Goal: Task Accomplishment & Management: Manage account settings

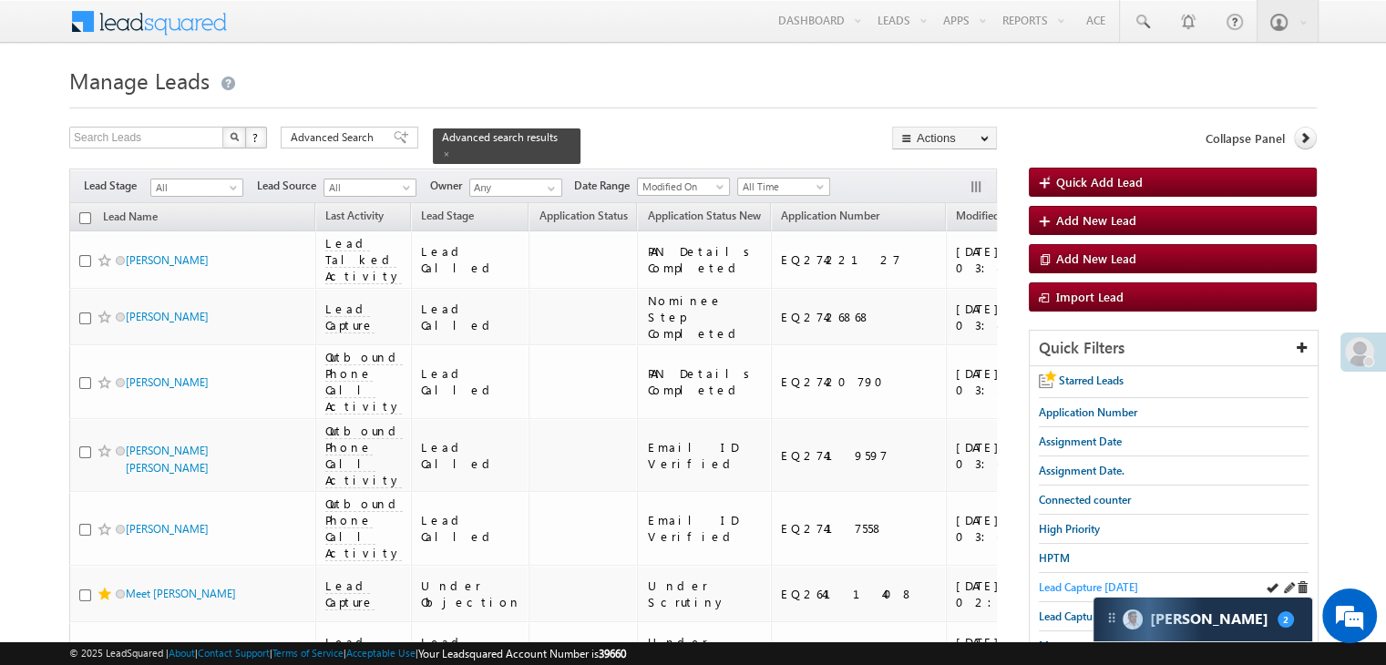
click at [1067, 581] on span "Lead Capture [DATE]" at bounding box center [1088, 587] width 99 height 14
click at [1057, 584] on span "Lead Capture [DATE]" at bounding box center [1088, 587] width 99 height 14
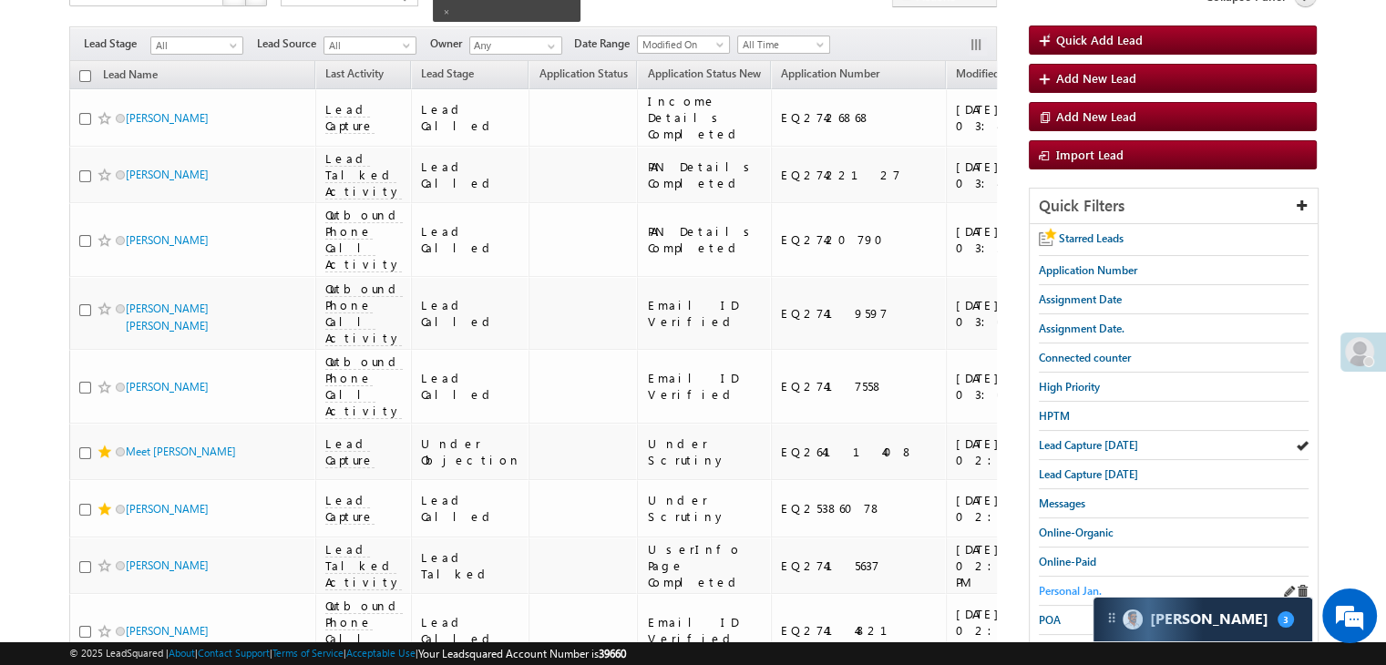
scroll to position [182, 0]
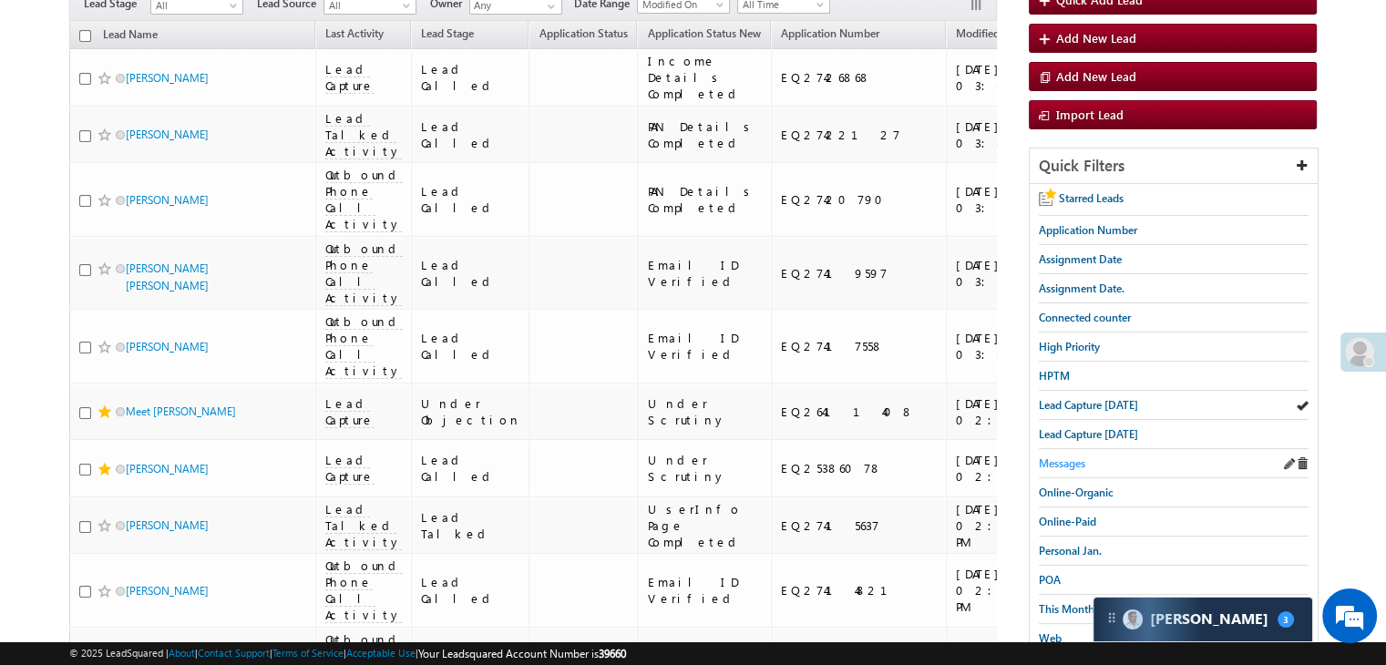
click at [1079, 456] on span "Messages" at bounding box center [1062, 463] width 46 height 14
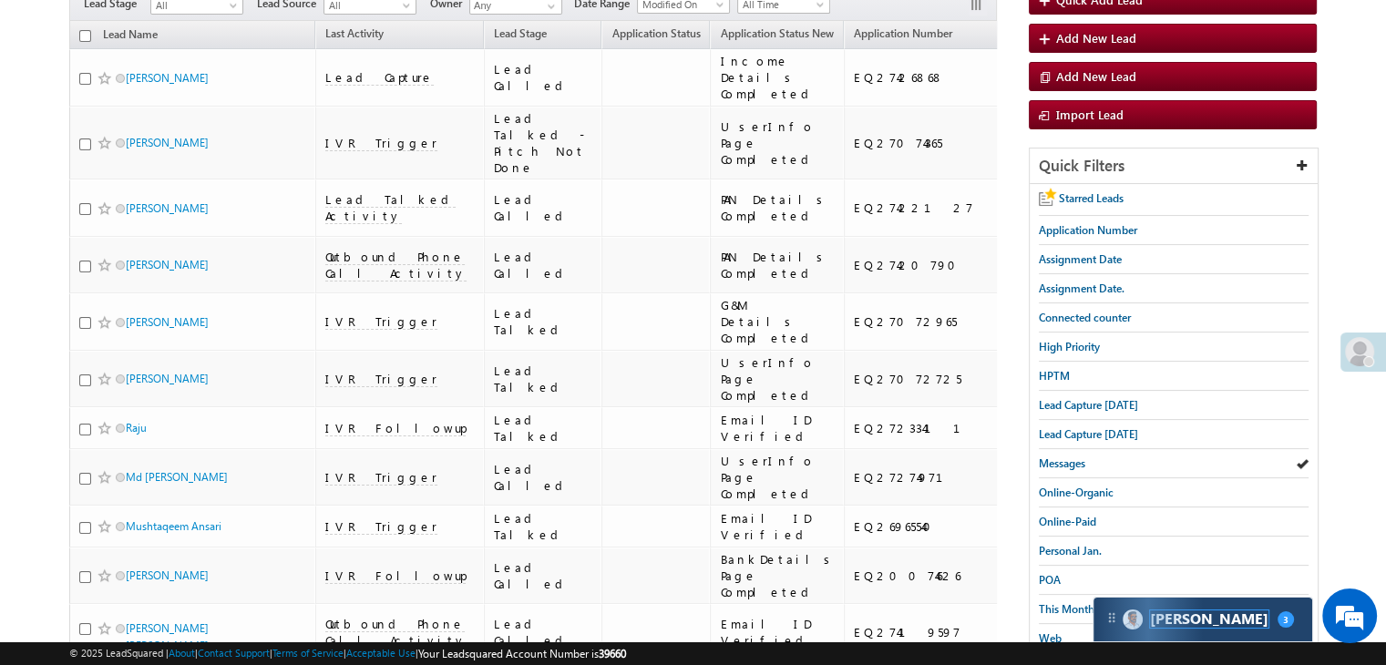
click at [1167, 616] on span "[PERSON_NAME]" at bounding box center [1209, 618] width 118 height 17
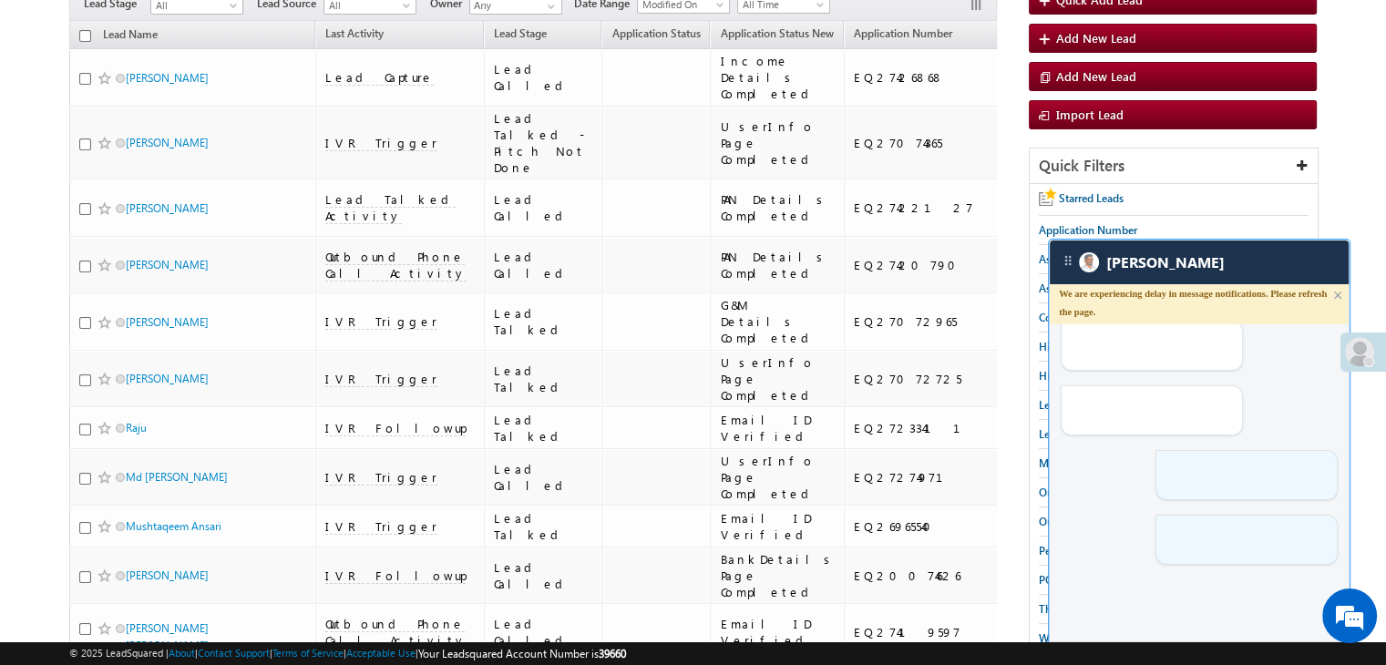
click at [1224, 307] on div "We are experiencing delay in message notifications. Please refresh the page." at bounding box center [1195, 302] width 272 height 36
click at [1347, 621] on em at bounding box center [1349, 615] width 49 height 49
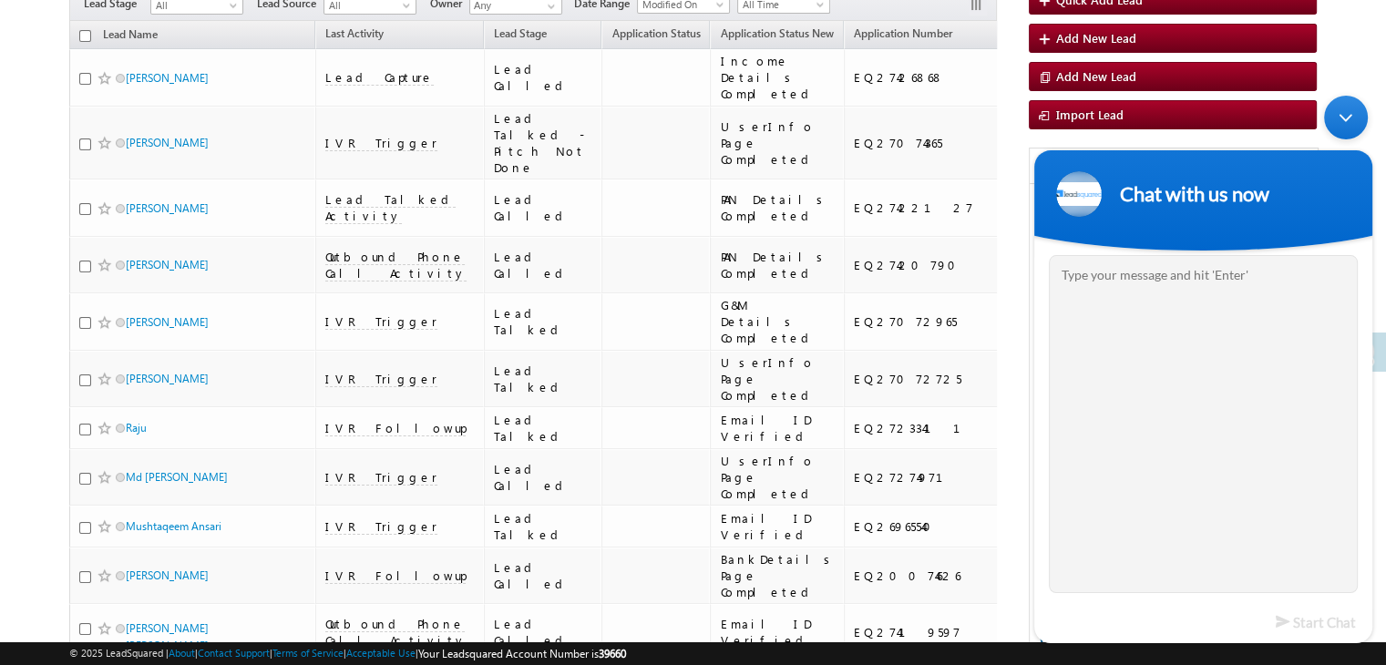
click at [1345, 121] on div "Minimize live chat window" at bounding box center [1346, 117] width 44 height 44
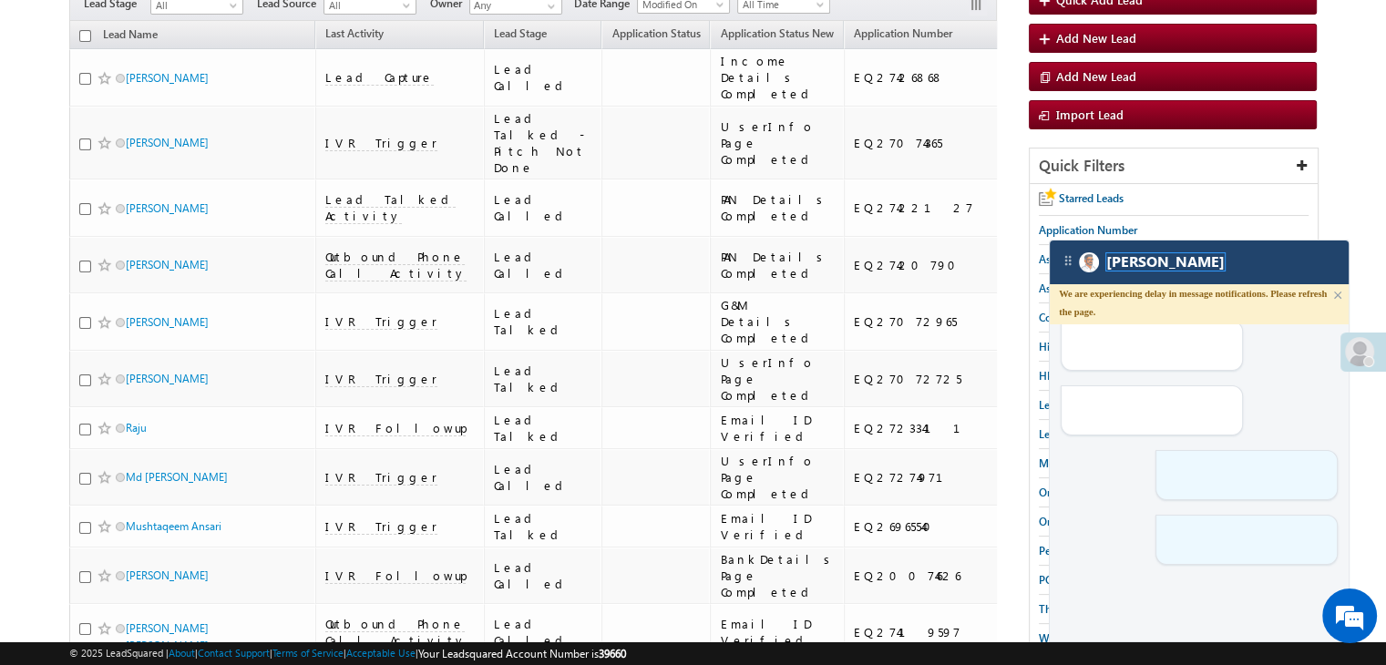
click at [1106, 264] on span "[PERSON_NAME]" at bounding box center [1165, 261] width 118 height 17
click at [1088, 266] on img at bounding box center [1089, 262] width 20 height 20
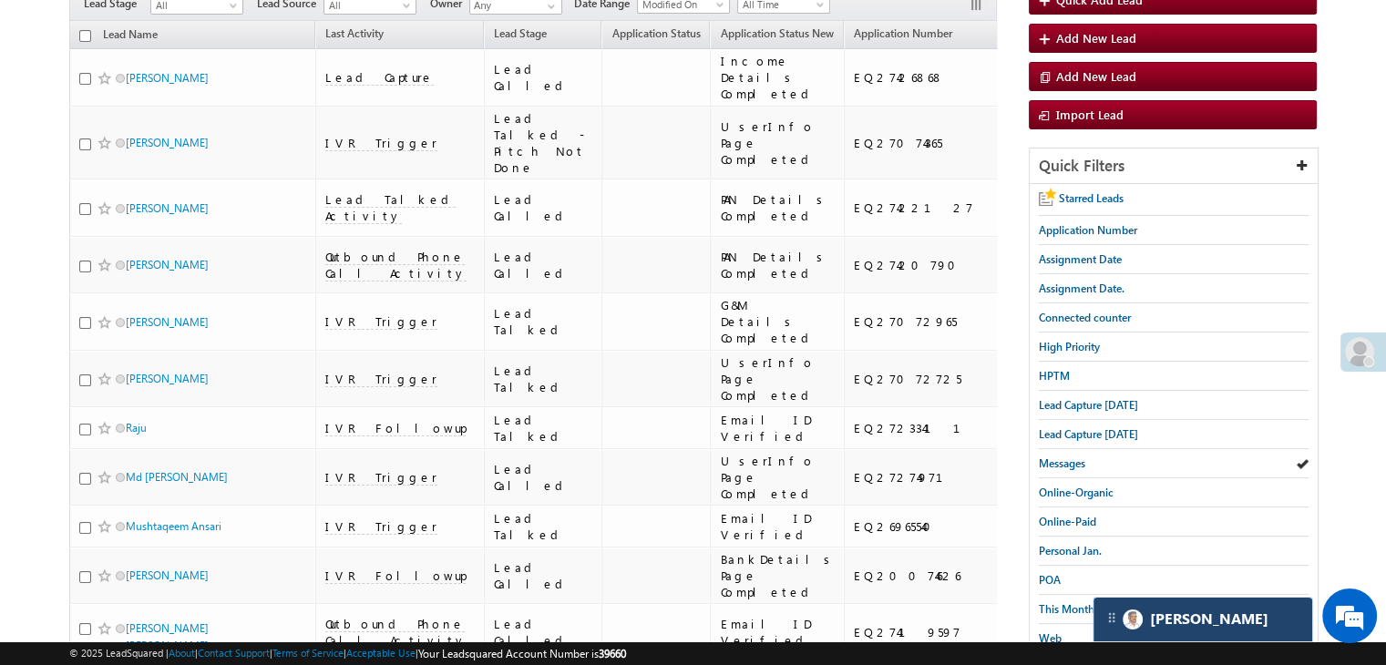
click at [1112, 621] on img at bounding box center [1111, 617] width 15 height 15
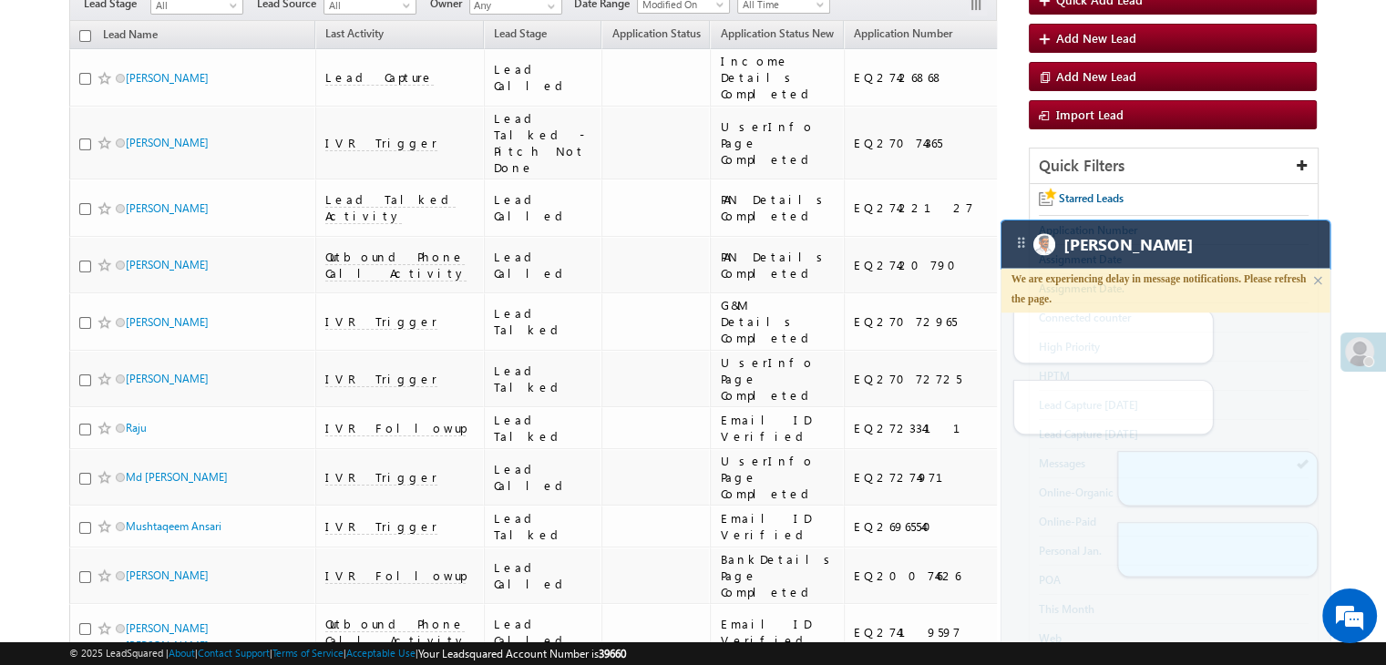
drag, startPoint x: 1068, startPoint y: 267, endPoint x: 1031, endPoint y: 331, distance: 73.5
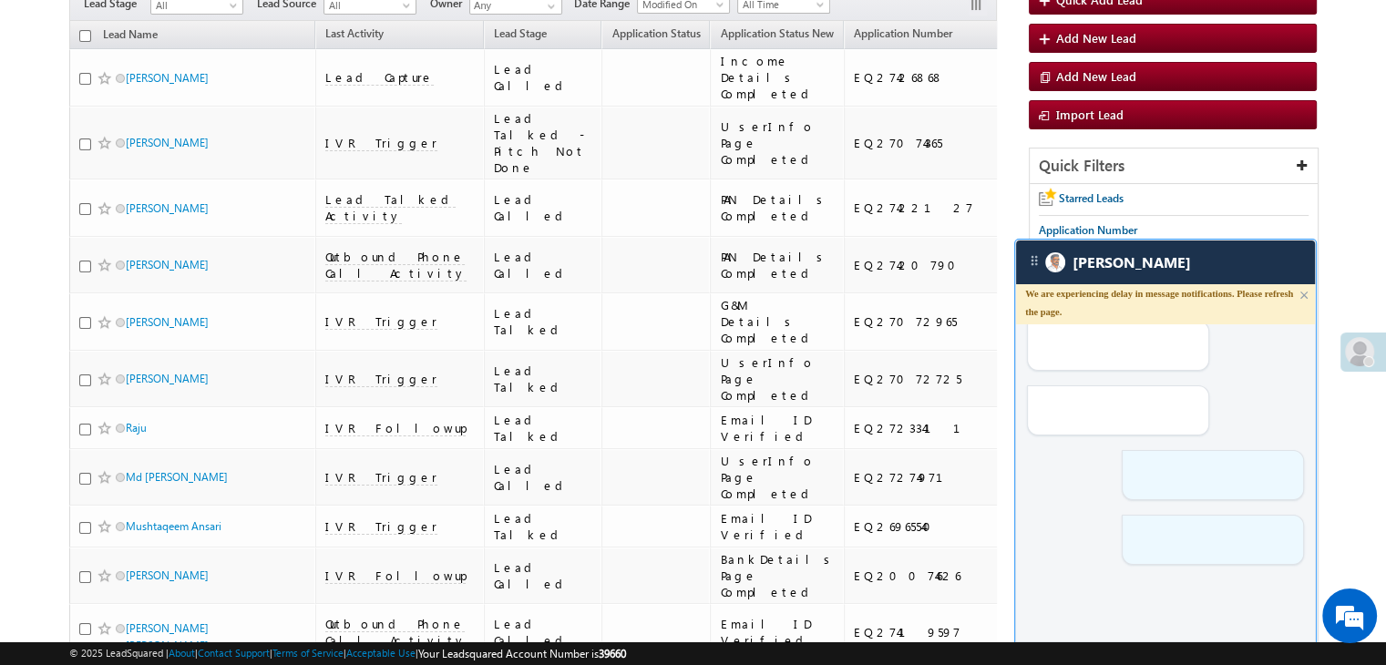
click at [1151, 374] on div at bounding box center [1165, 353] width 277 height 65
click at [1304, 296] on img at bounding box center [1303, 295] width 13 height 15
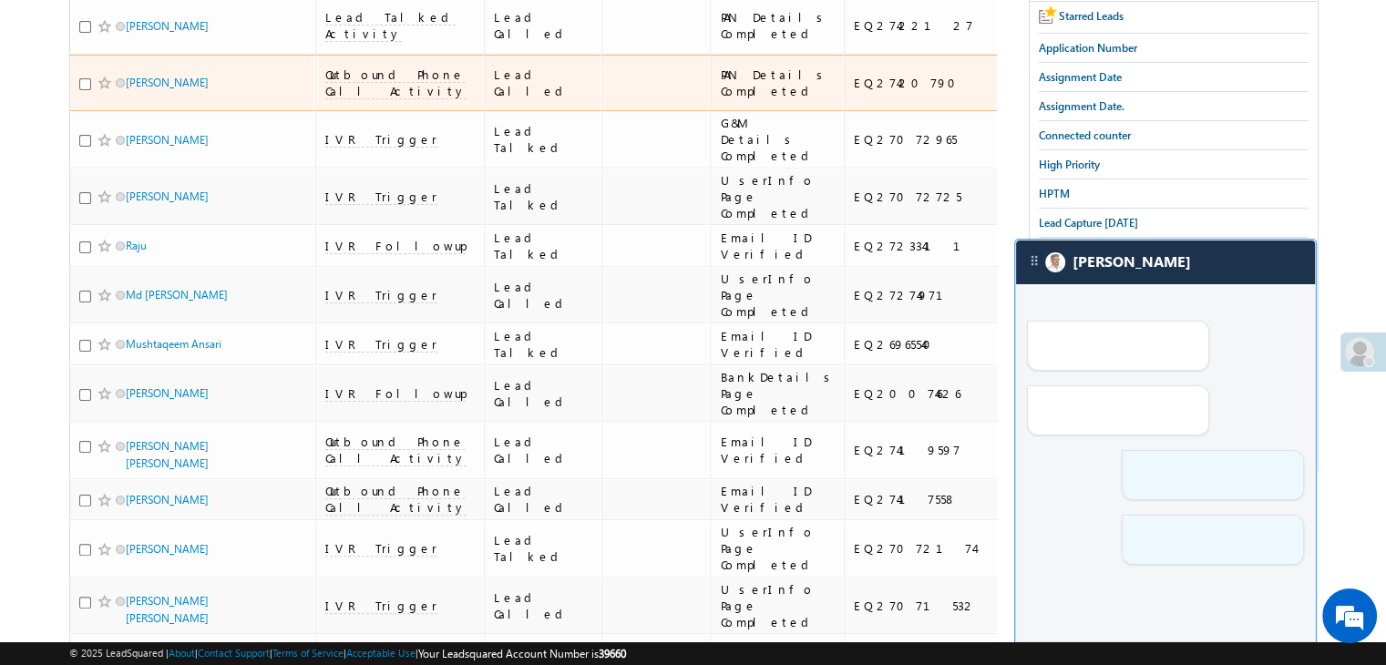
scroll to position [91, 0]
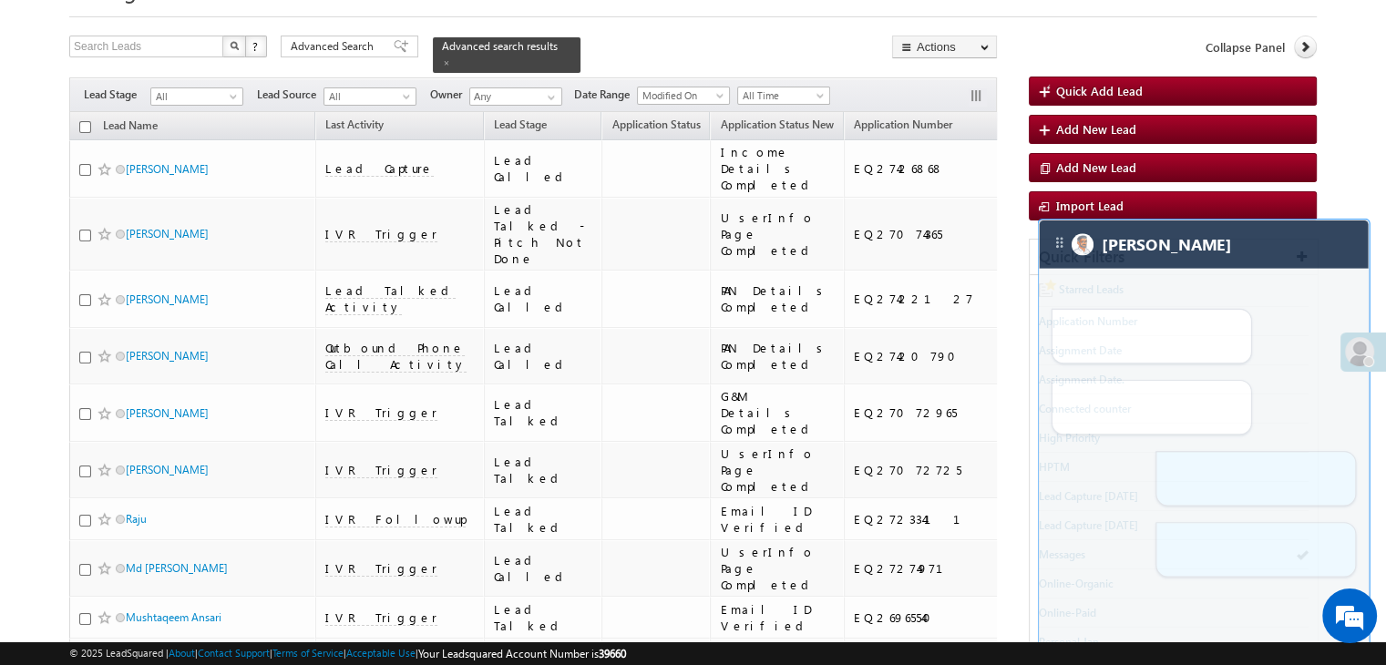
drag, startPoint x: 1177, startPoint y: 407, endPoint x: 1215, endPoint y: 421, distance: 40.6
drag, startPoint x: 1211, startPoint y: 435, endPoint x: 1211, endPoint y: 448, distance: 13.7
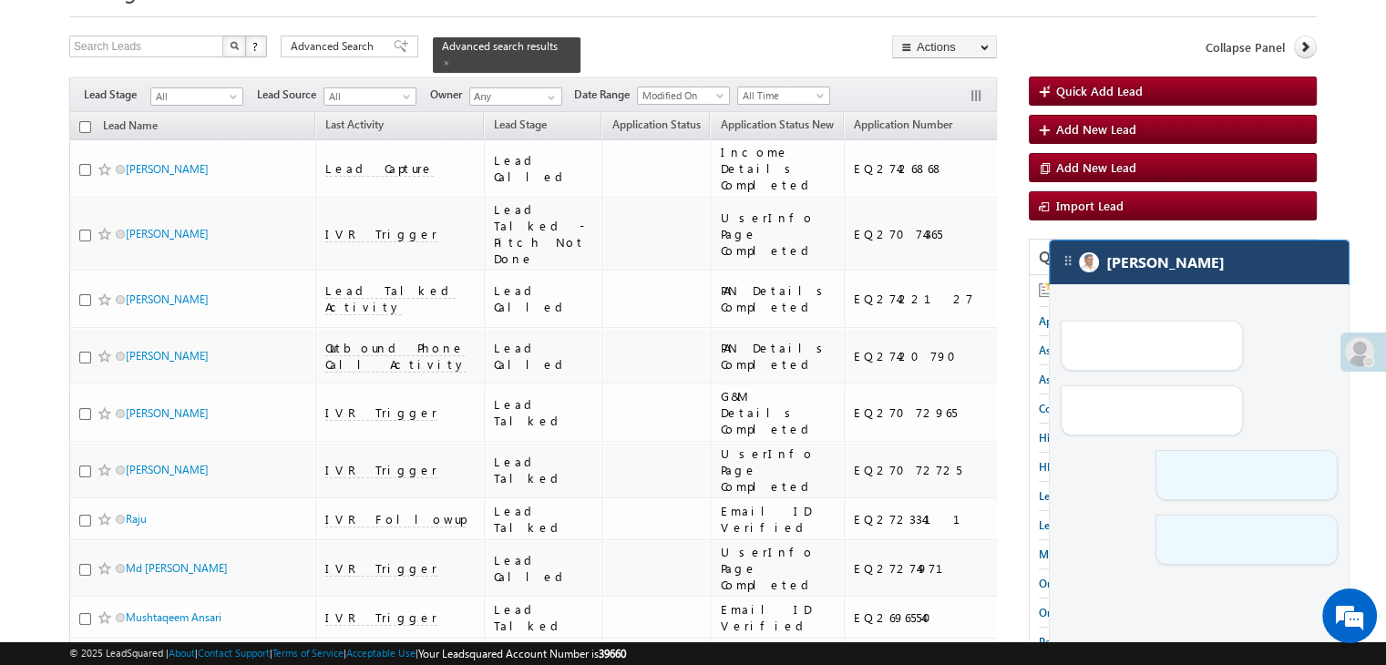
click at [1089, 266] on img at bounding box center [1089, 262] width 20 height 20
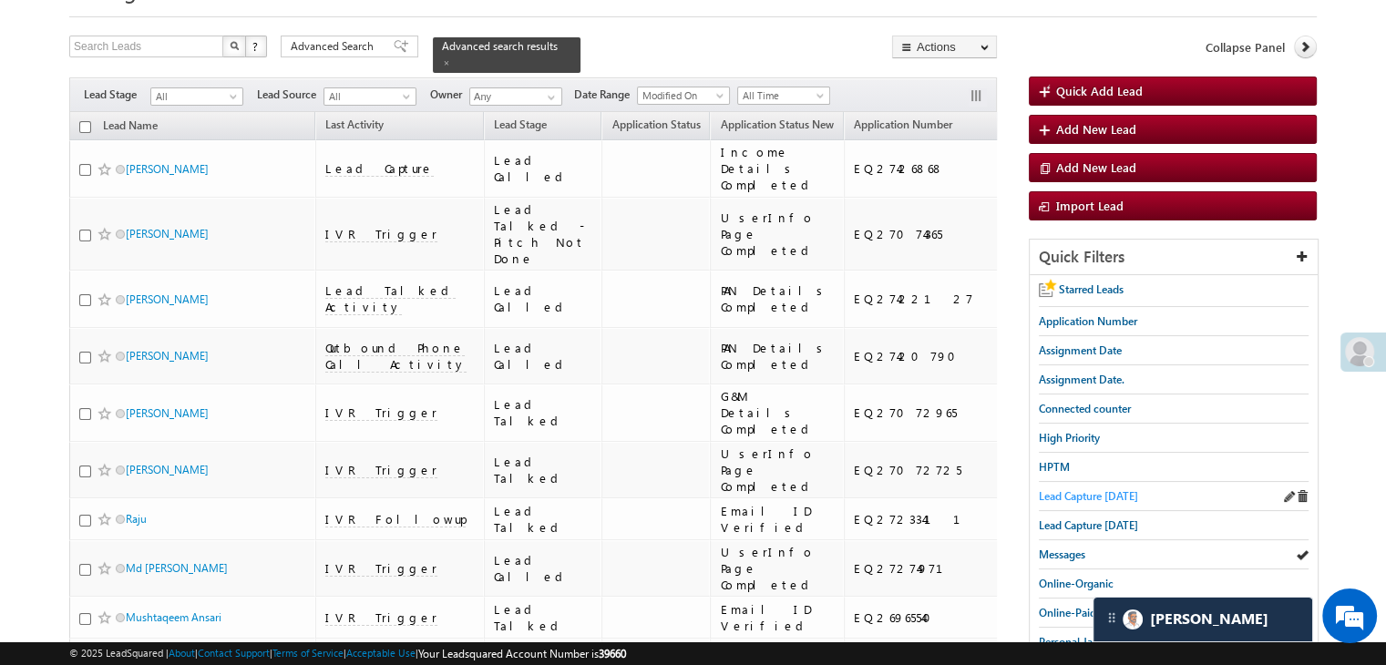
click at [1093, 493] on span "Lead Capture [DATE]" at bounding box center [1088, 496] width 99 height 14
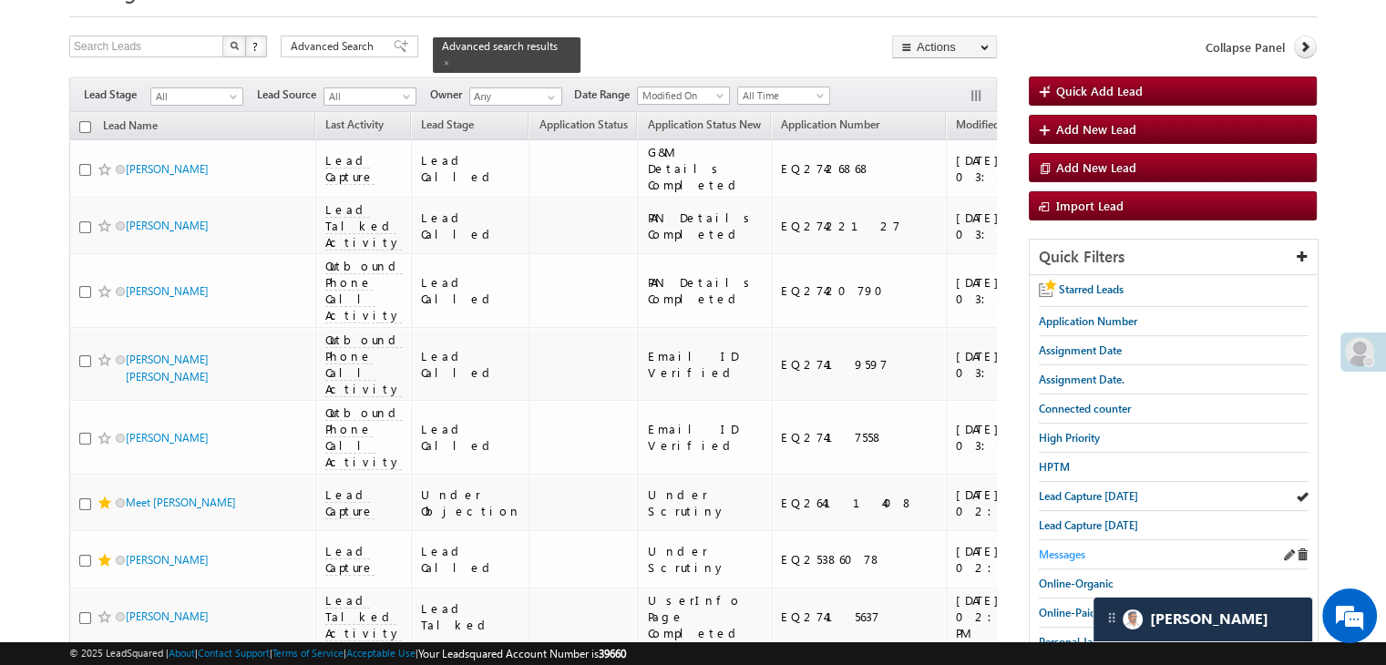
click at [1057, 551] on span "Messages" at bounding box center [1062, 555] width 46 height 14
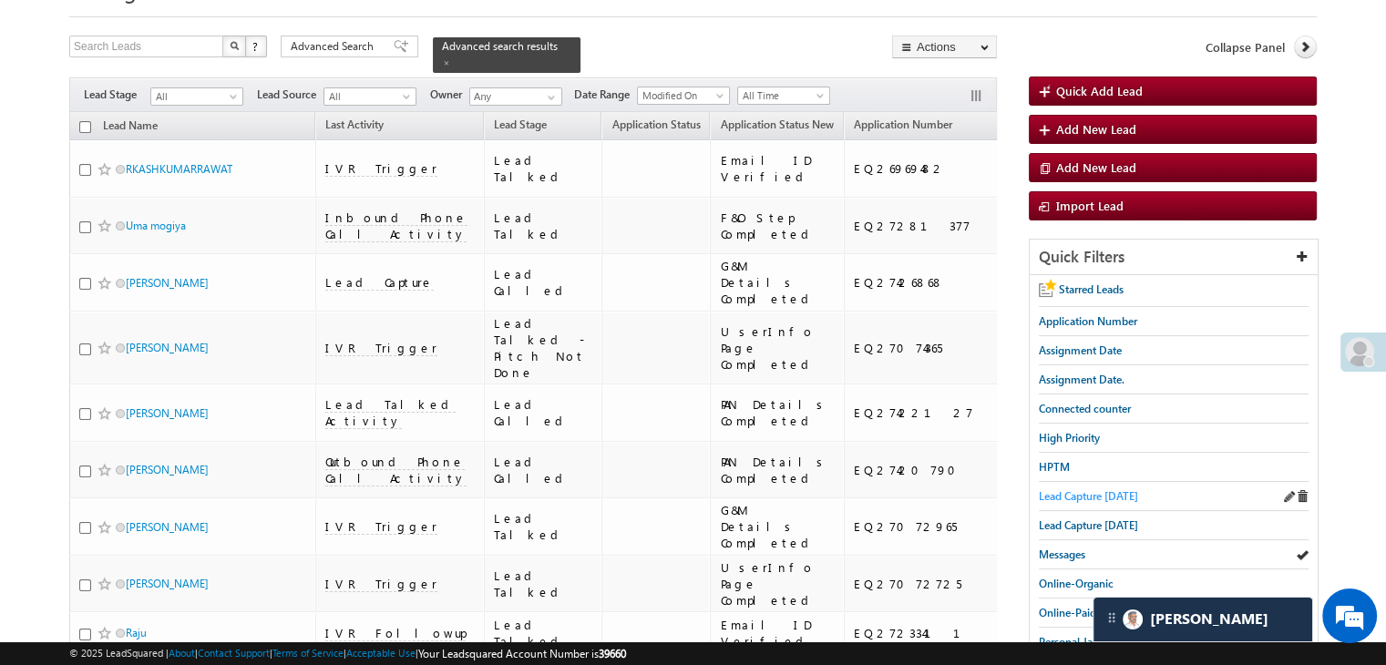
click at [1063, 489] on span "Lead Capture [DATE]" at bounding box center [1088, 496] width 99 height 14
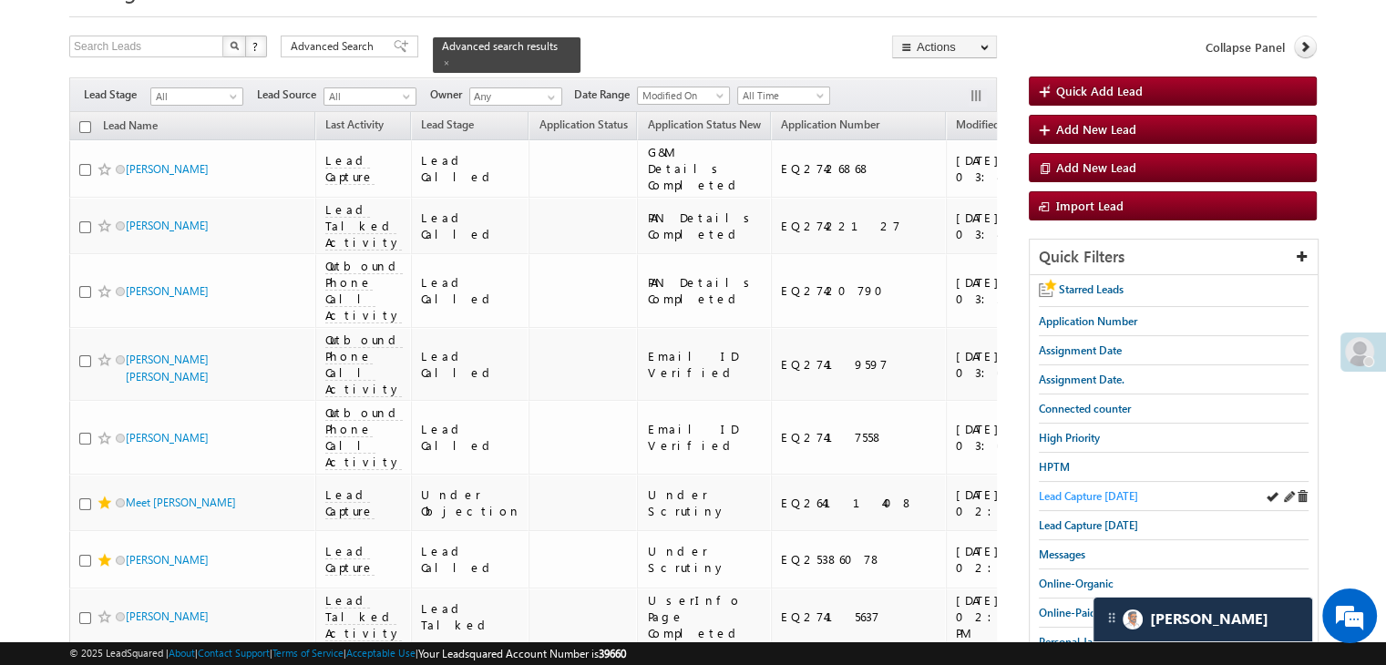
click at [1050, 493] on span "Lead Capture [DATE]" at bounding box center [1088, 496] width 99 height 14
click at [1075, 491] on span "Lead Capture [DATE]" at bounding box center [1088, 496] width 99 height 14
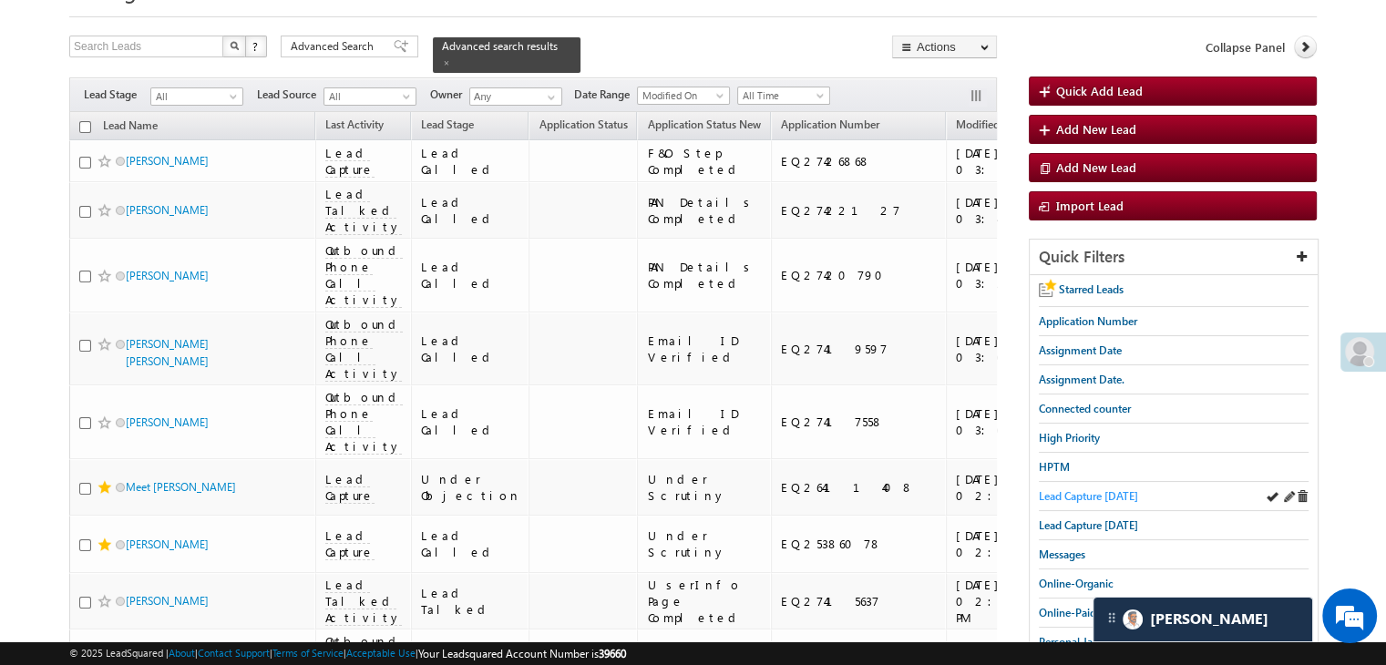
click at [1060, 493] on span "Lead Capture [DATE]" at bounding box center [1088, 496] width 99 height 14
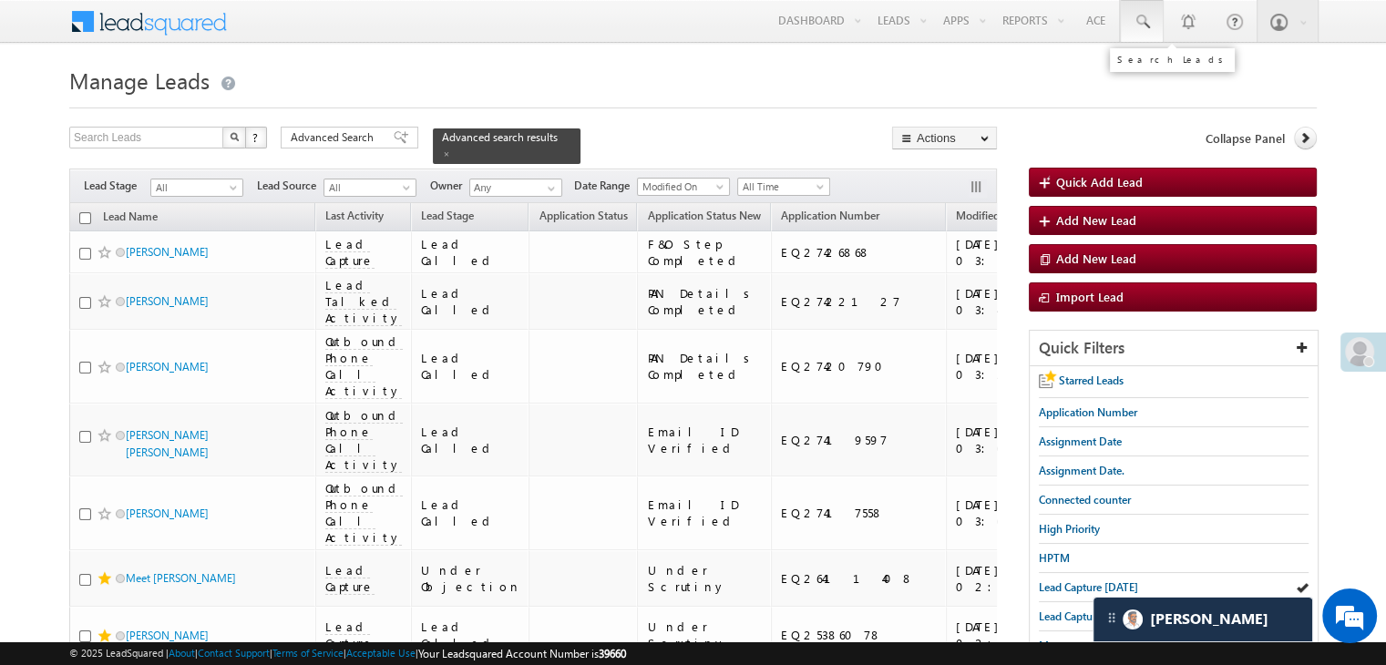
click at [1144, 19] on span at bounding box center [1141, 22] width 18 height 18
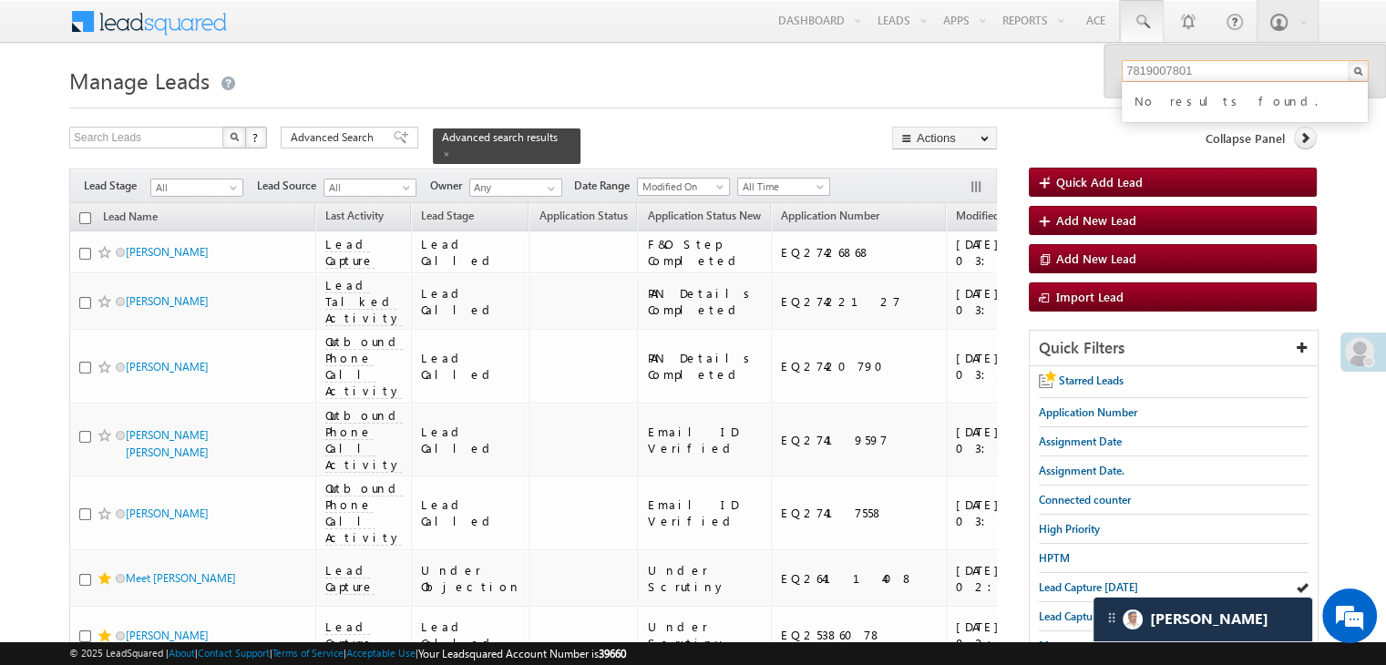
type input "7819007801"
click at [1057, 586] on span "Lead Capture [DATE]" at bounding box center [1088, 587] width 99 height 14
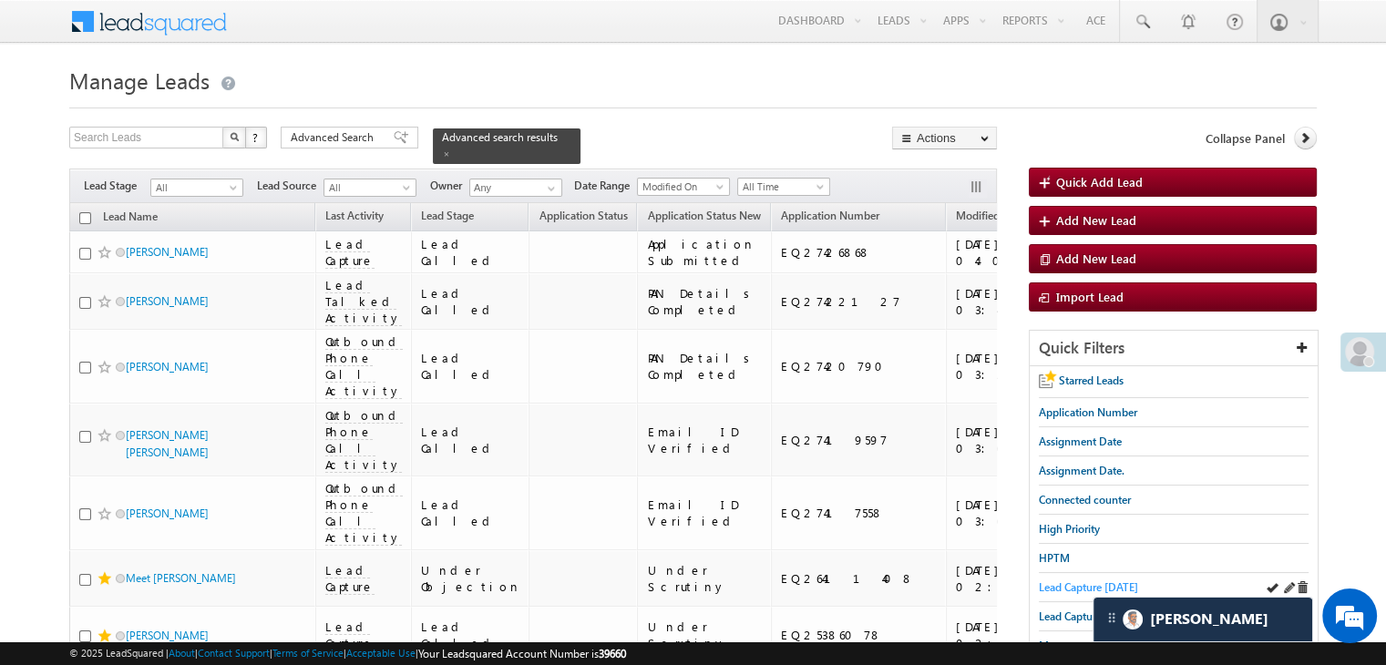
click at [1040, 584] on span "Lead Capture [DATE]" at bounding box center [1088, 587] width 99 height 14
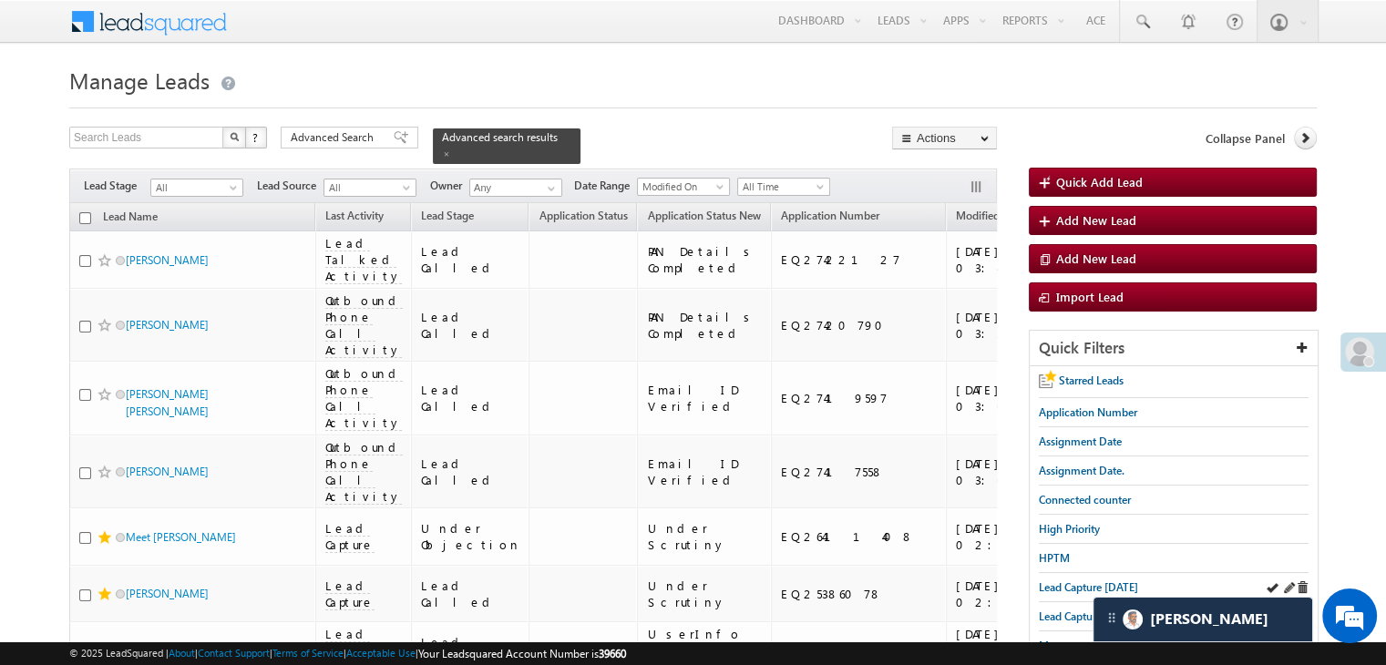
click at [1061, 592] on div "Lead Capture [DATE]" at bounding box center [1174, 587] width 270 height 29
click at [1061, 589] on span "Lead Capture [DATE]" at bounding box center [1088, 587] width 99 height 14
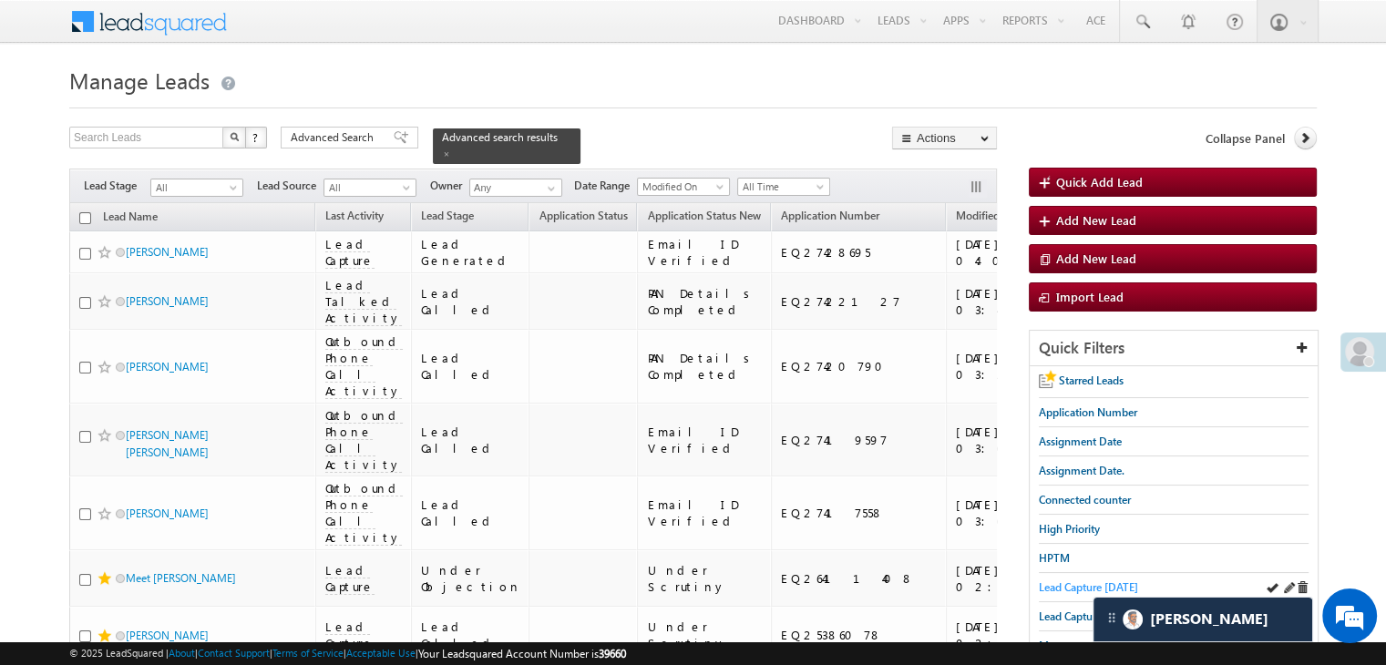
click at [1059, 584] on span "Lead Capture [DATE]" at bounding box center [1088, 587] width 99 height 14
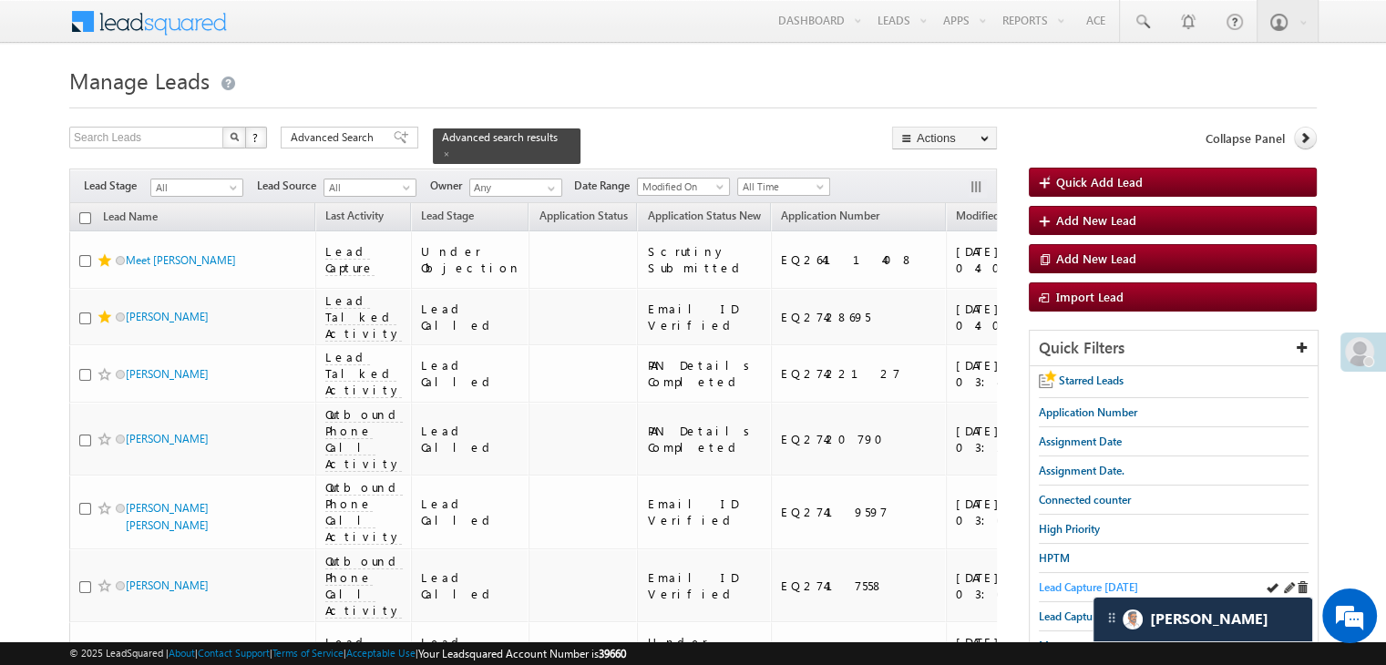
click at [1082, 582] on span "Lead Capture [DATE]" at bounding box center [1088, 587] width 99 height 14
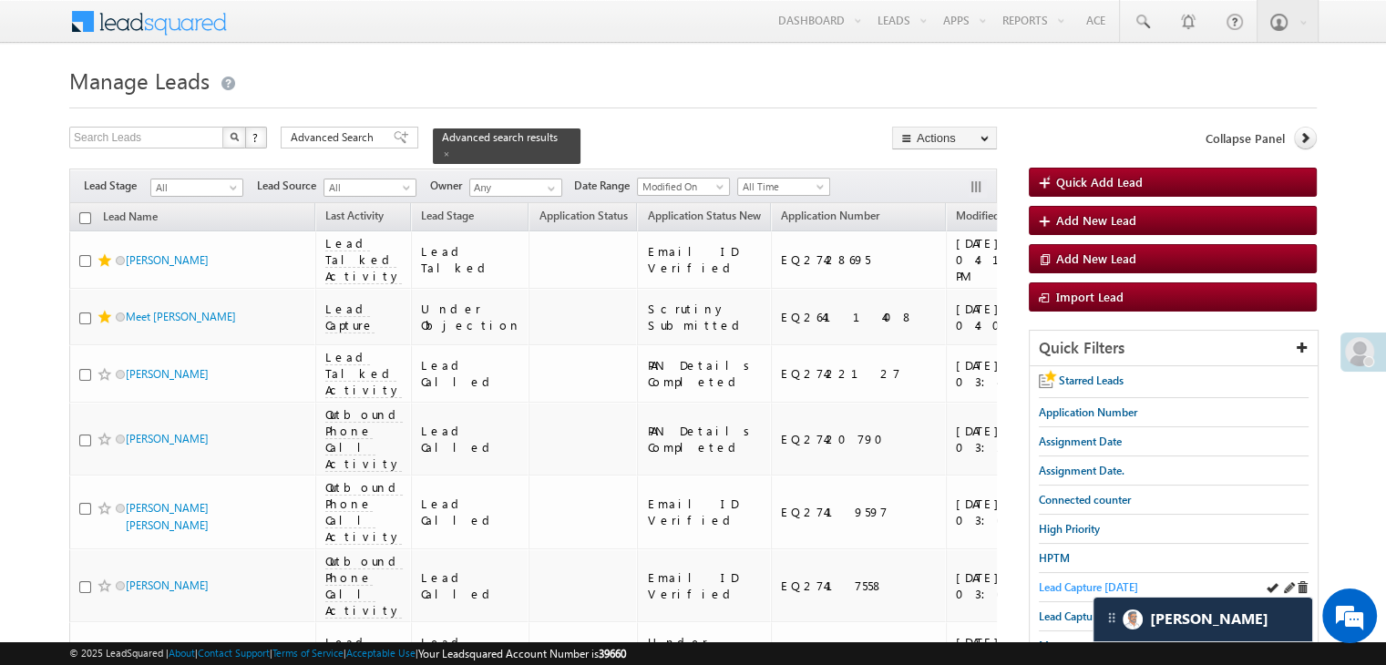
click at [1086, 580] on span "Lead Capture [DATE]" at bounding box center [1088, 587] width 99 height 14
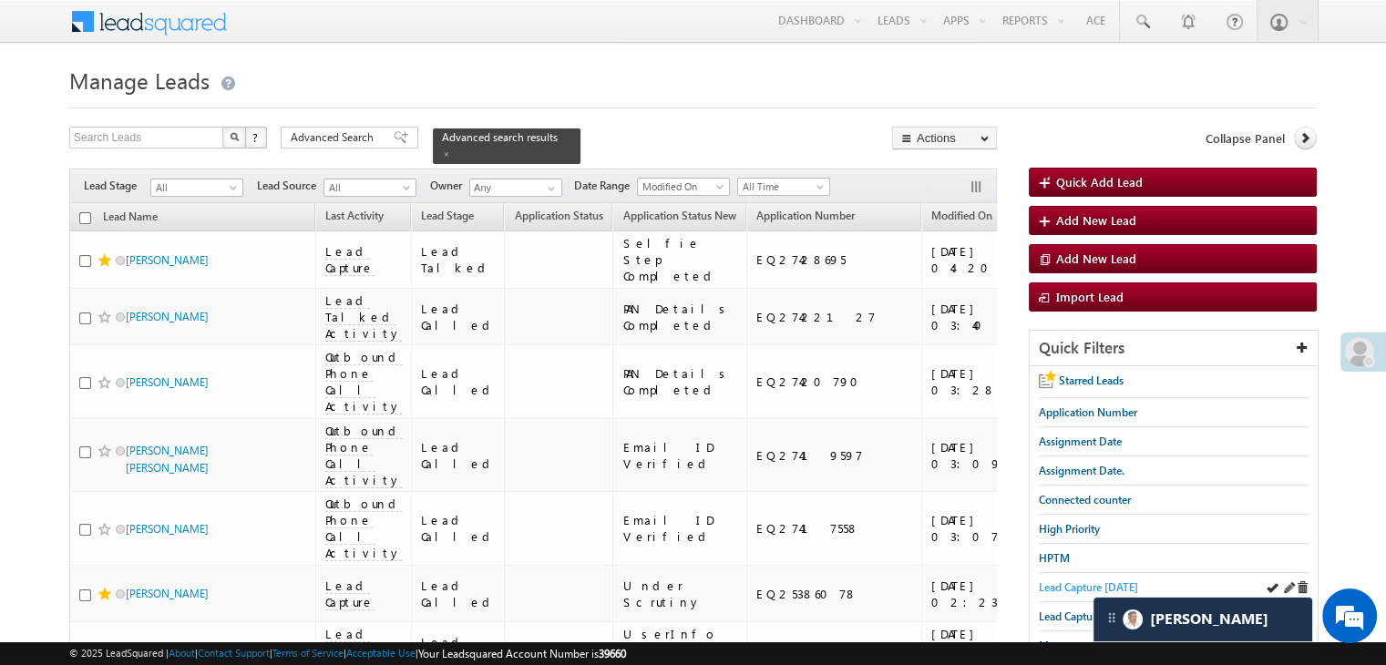
click at [1050, 584] on span "Lead Capture [DATE]" at bounding box center [1088, 587] width 99 height 14
click at [1084, 580] on span "Lead Capture [DATE]" at bounding box center [1088, 587] width 99 height 14
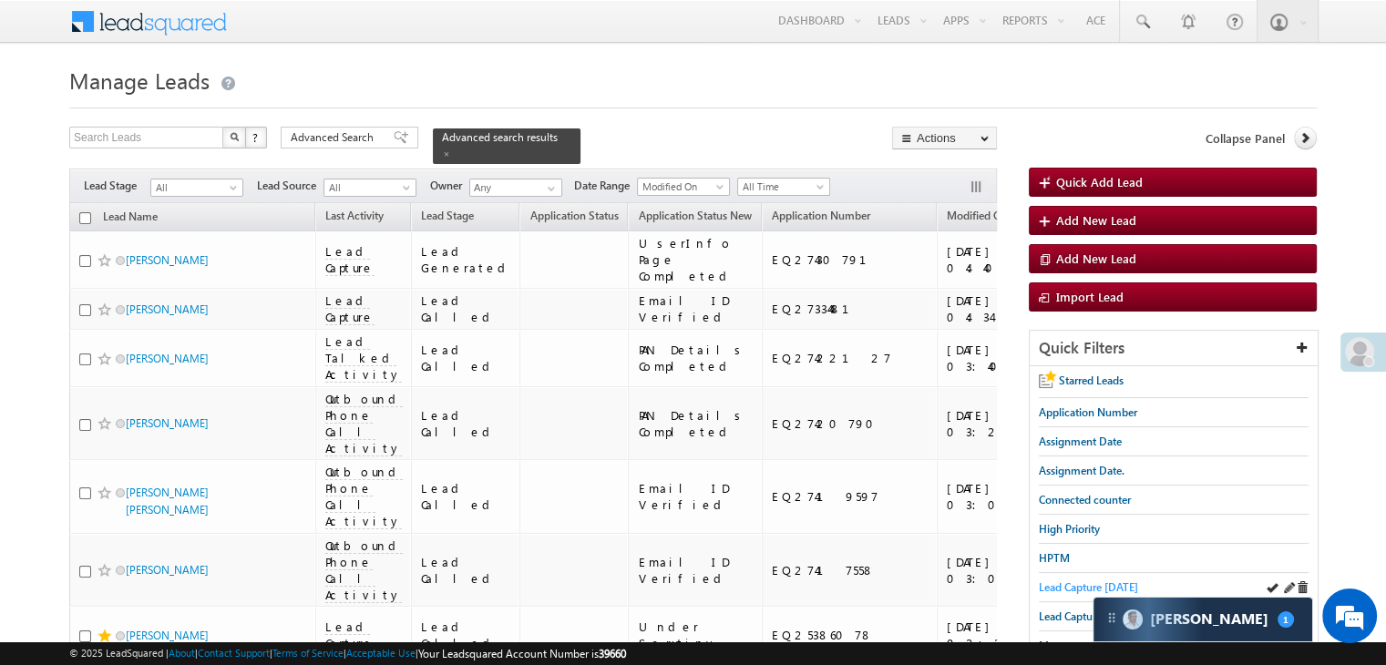
click at [1078, 584] on span "Lead Capture [DATE]" at bounding box center [1088, 587] width 99 height 14
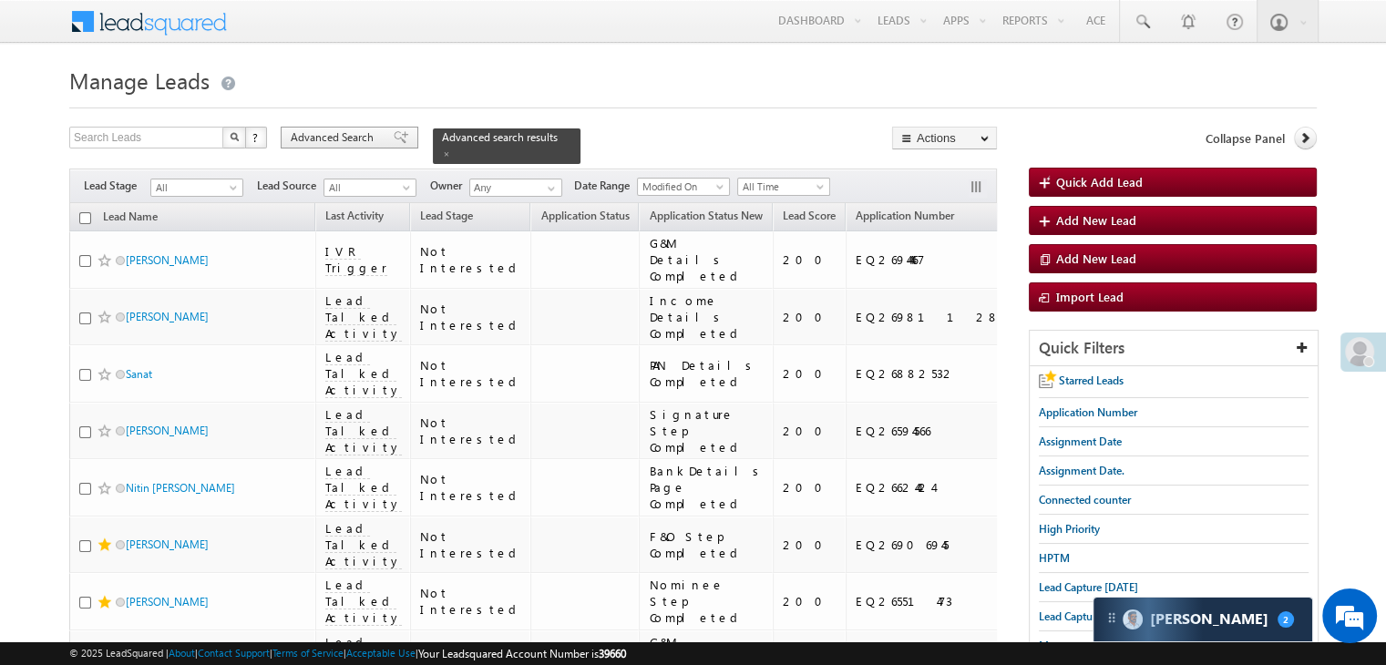
click at [394, 138] on span at bounding box center [401, 137] width 15 height 13
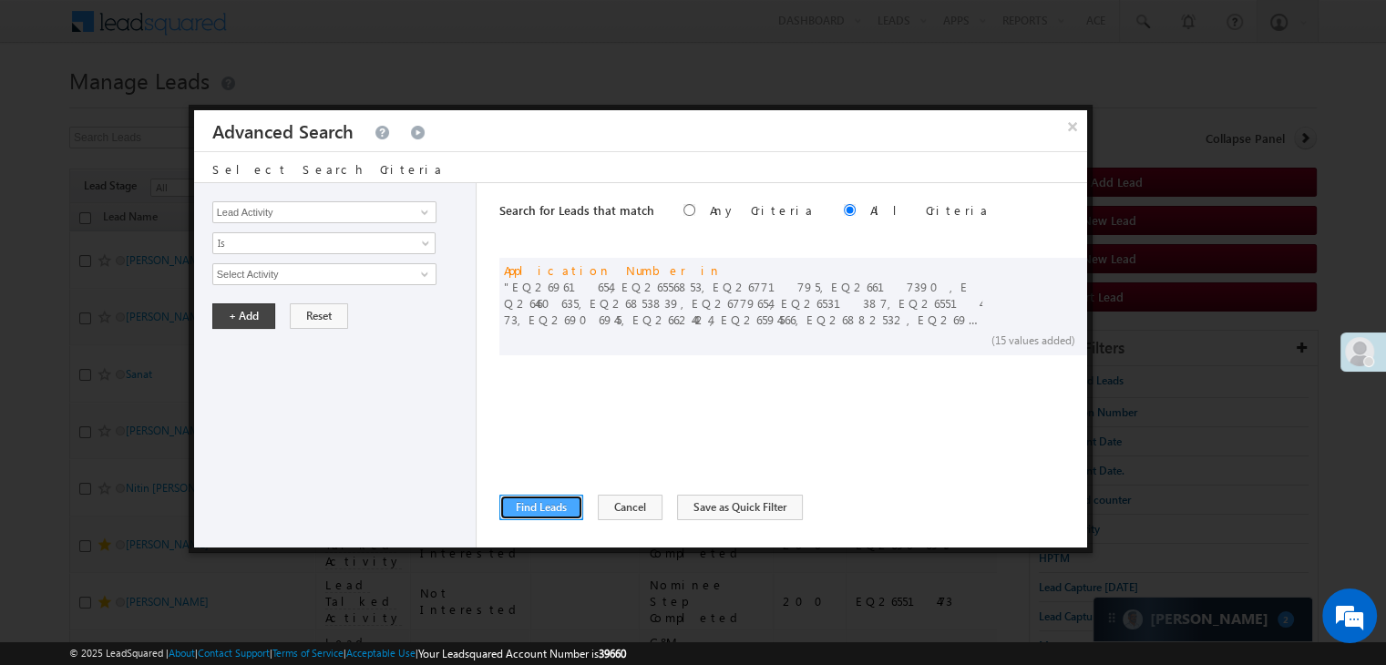
click at [517, 508] on button "Find Leads" at bounding box center [541, 508] width 84 height 26
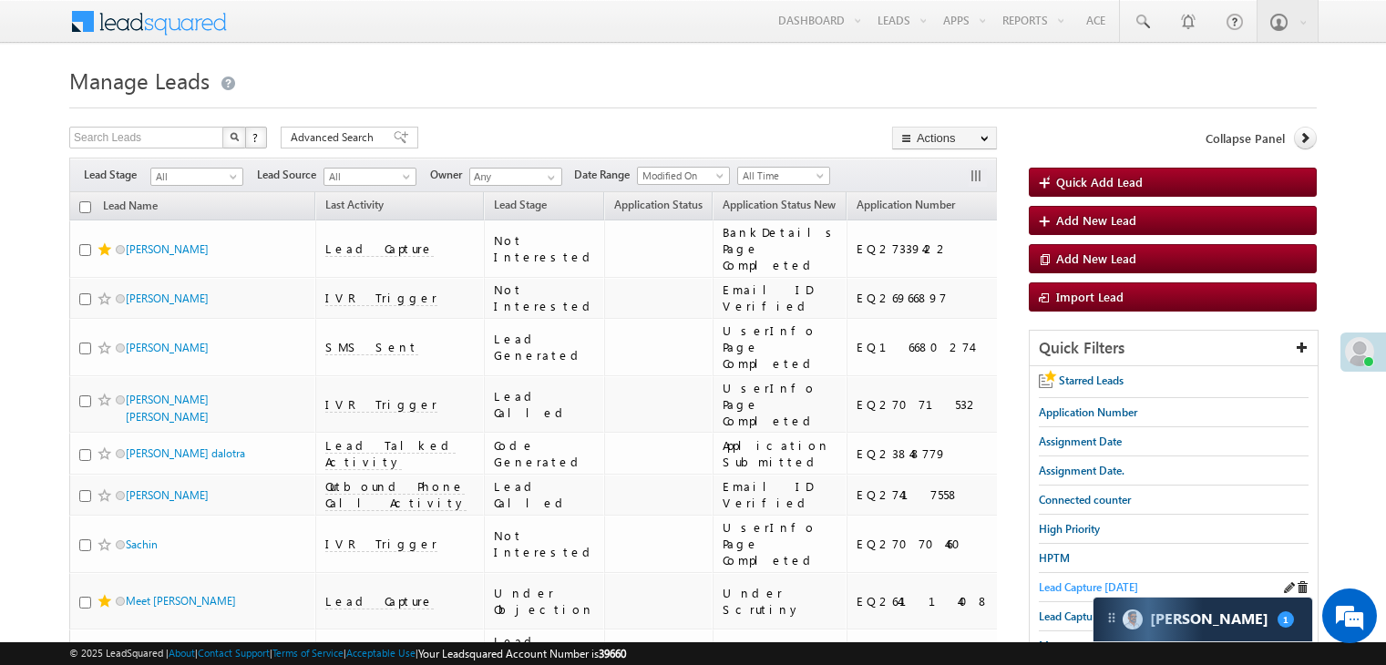
click at [1081, 580] on span "Lead Capture [DATE]" at bounding box center [1088, 587] width 99 height 14
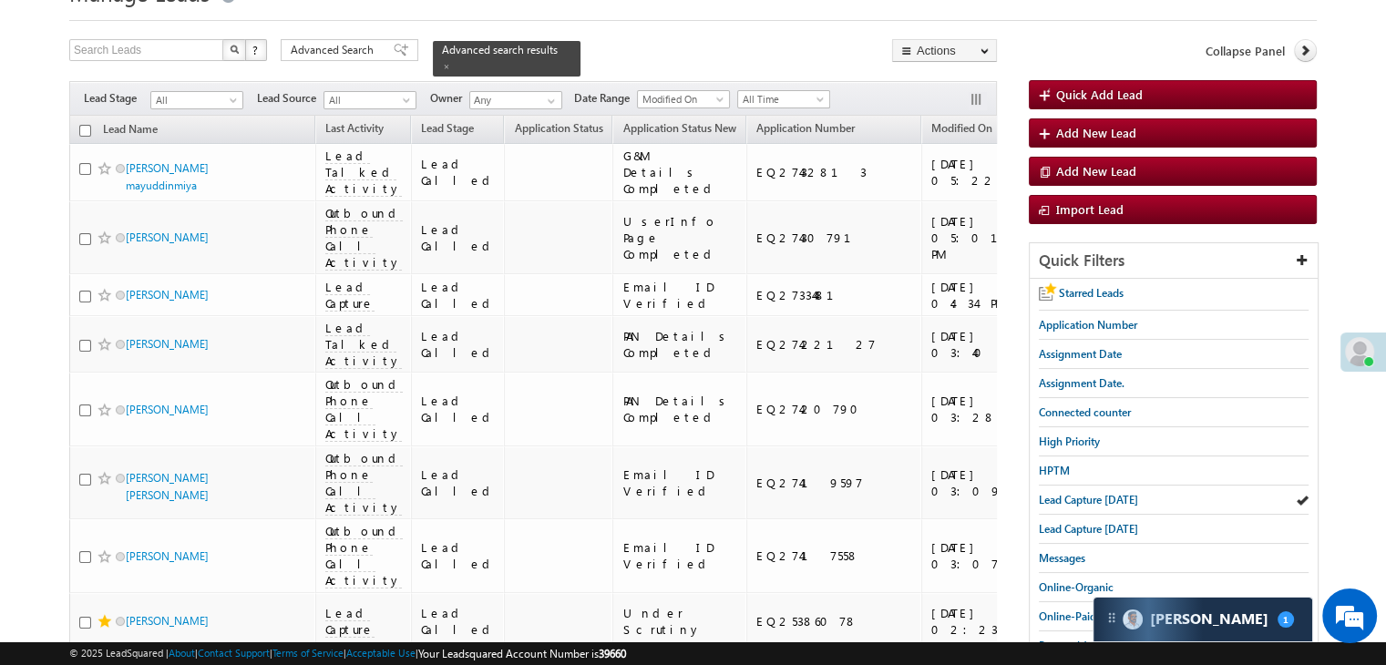
scroll to position [91, 0]
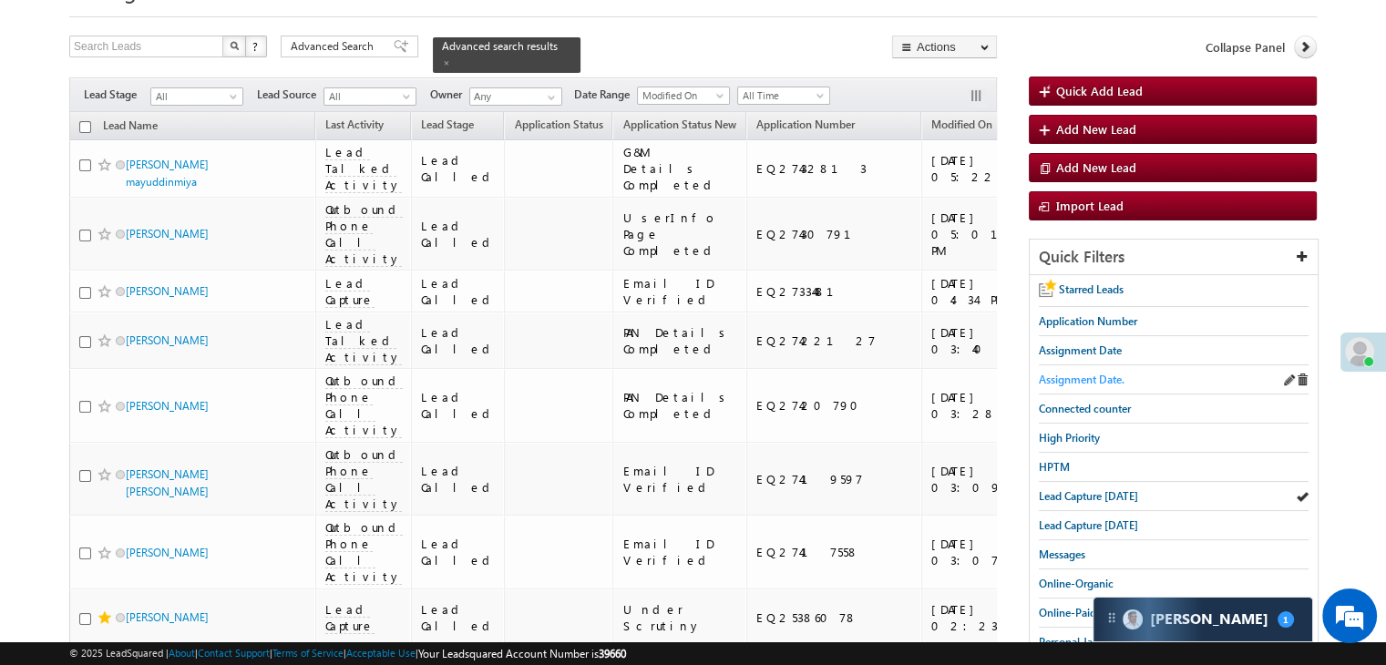
click at [1104, 373] on span "Assignment Date." at bounding box center [1082, 380] width 86 height 14
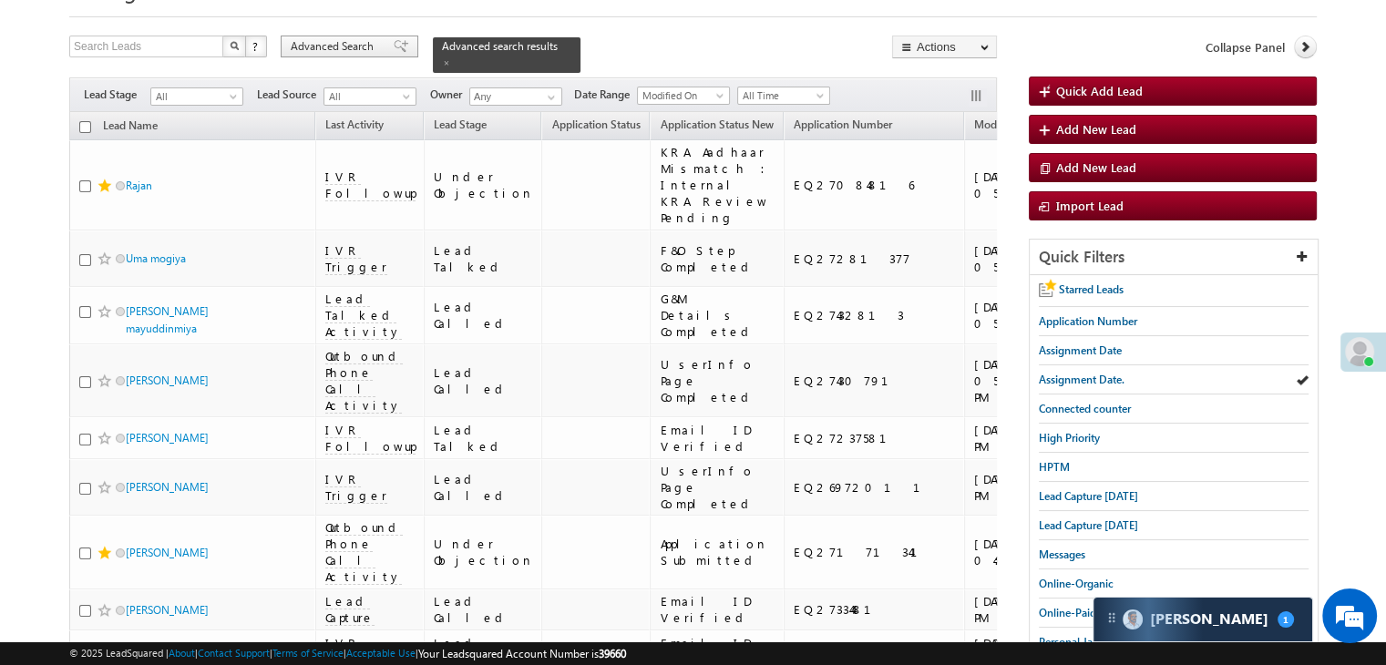
click at [372, 55] on span "Advanced Search" at bounding box center [335, 46] width 88 height 16
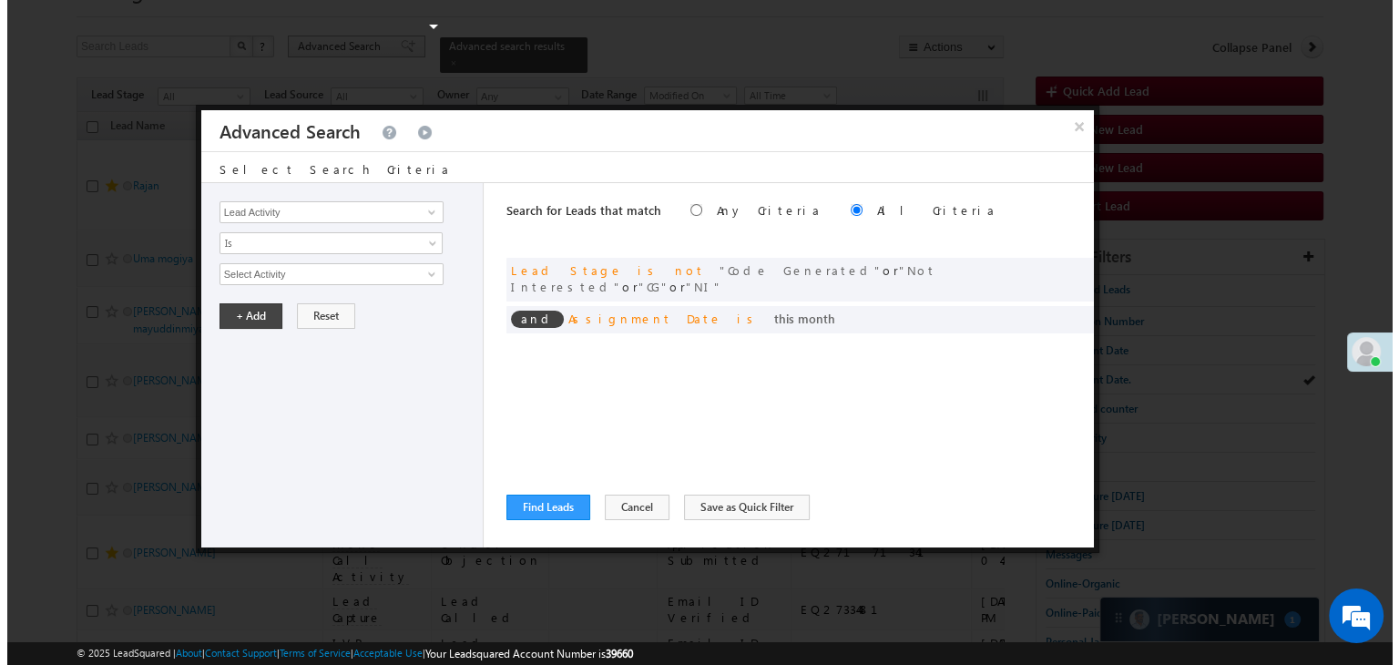
scroll to position [0, 0]
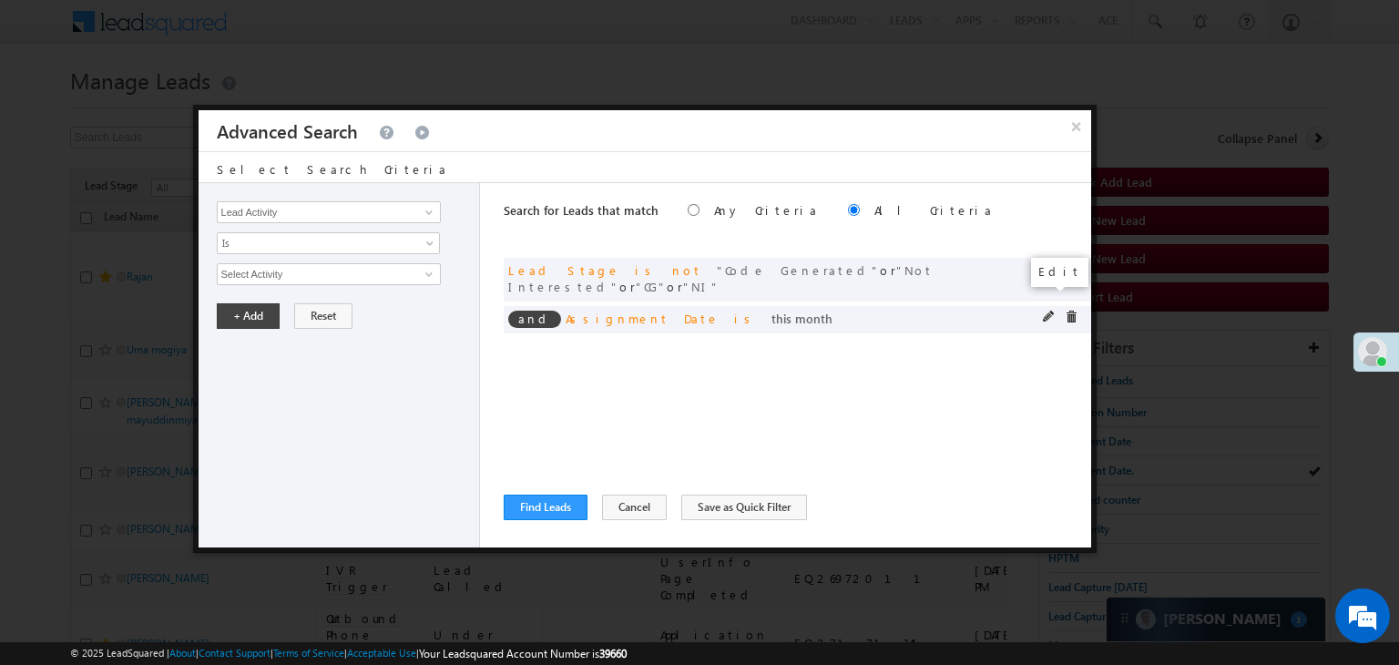
click at [1048, 311] on span at bounding box center [1049, 317] width 13 height 13
click at [1050, 311] on span at bounding box center [1049, 317] width 13 height 13
click at [1049, 311] on span at bounding box center [1049, 317] width 13 height 13
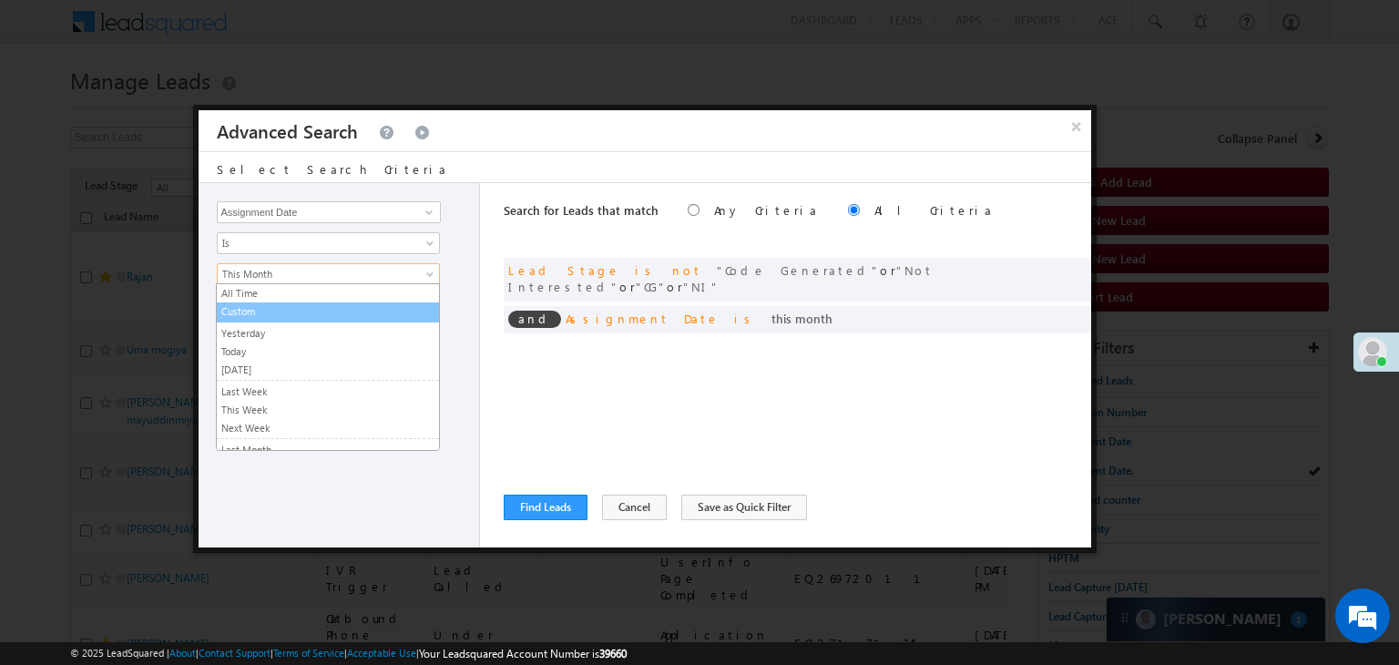
drag, startPoint x: 339, startPoint y: 310, endPoint x: 276, endPoint y: 305, distance: 63.0
click at [339, 310] on link "Custom" at bounding box center [328, 311] width 222 height 16
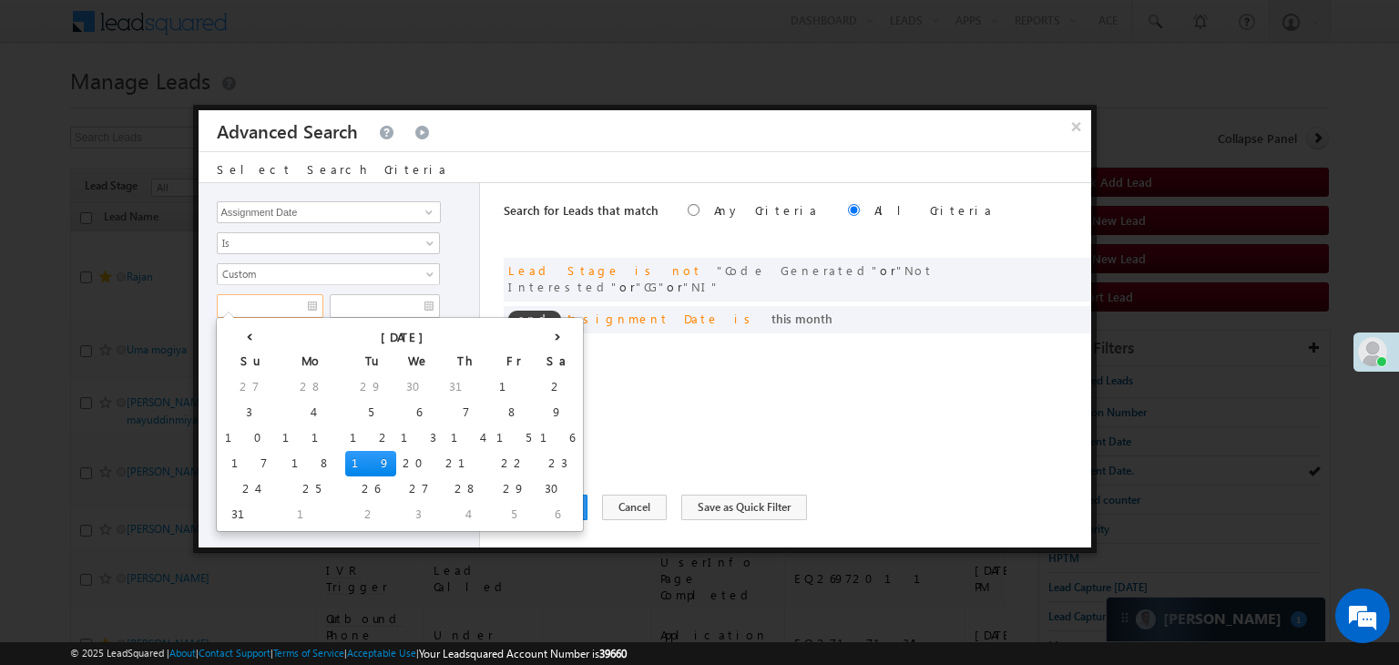
click at [276, 305] on input "text" at bounding box center [270, 306] width 107 height 24
click at [536, 430] on td "16" at bounding box center [558, 438] width 44 height 26
type input "[DATE]"
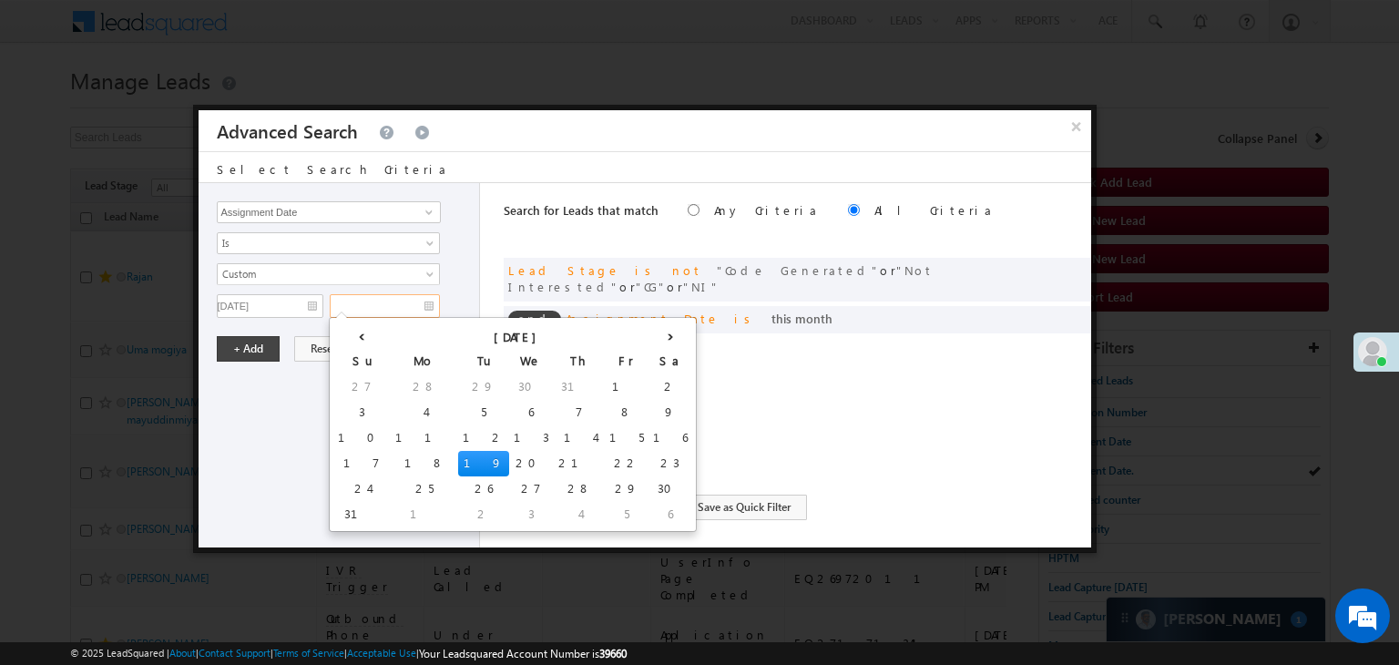
click at [424, 294] on input "text" at bounding box center [385, 306] width 110 height 24
click at [649, 435] on td "16" at bounding box center [671, 438] width 44 height 26
type input "[DATE]"
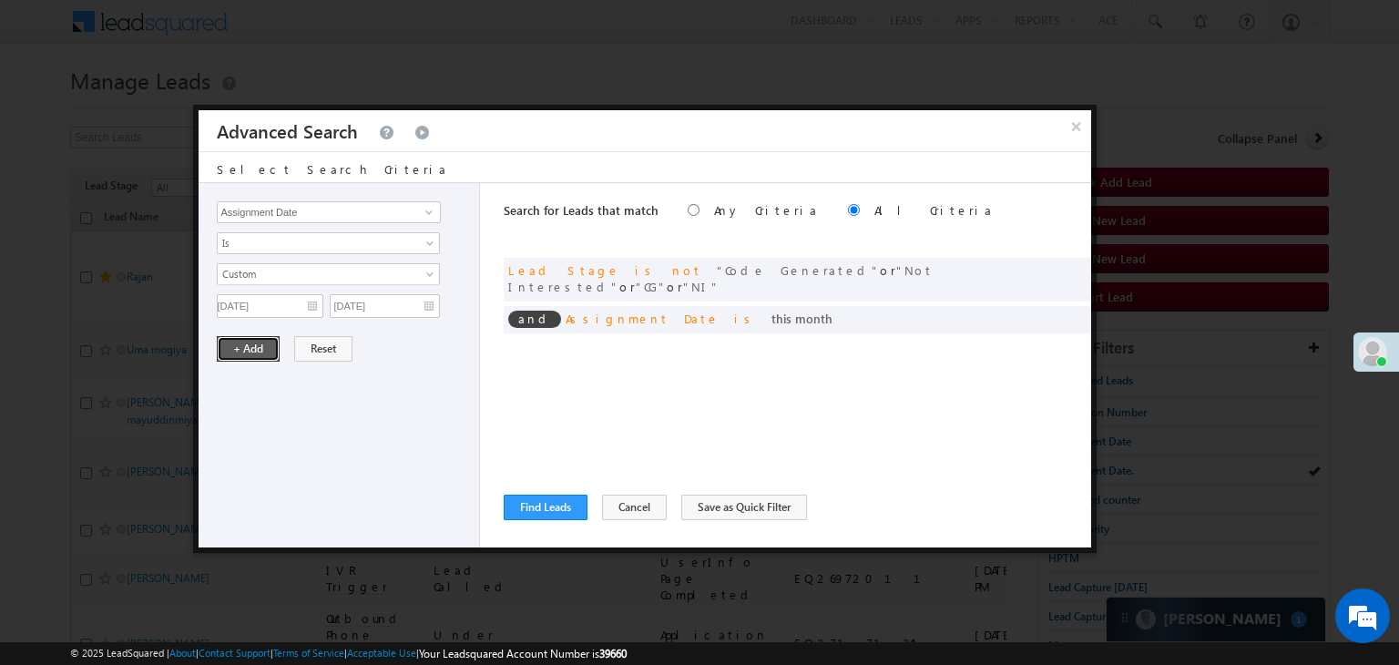
click at [245, 350] on button "+ Add" at bounding box center [248, 349] width 63 height 26
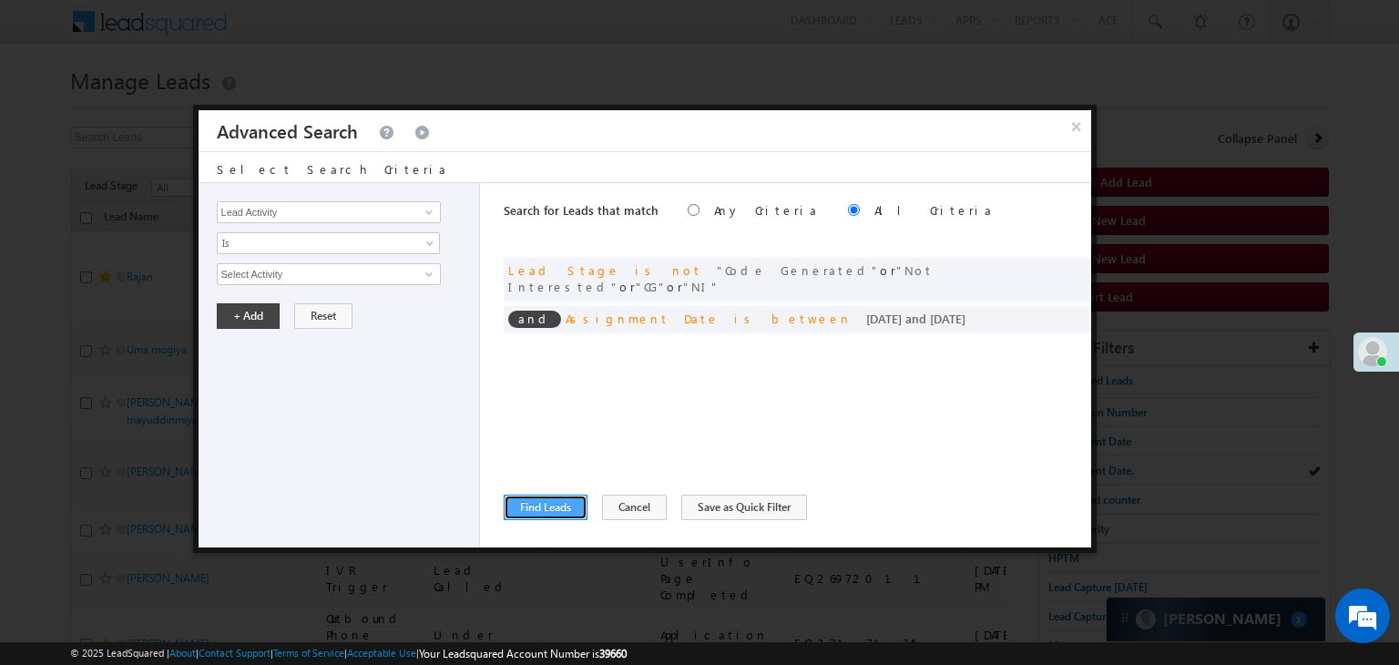
click at [523, 499] on button "Find Leads" at bounding box center [546, 508] width 84 height 26
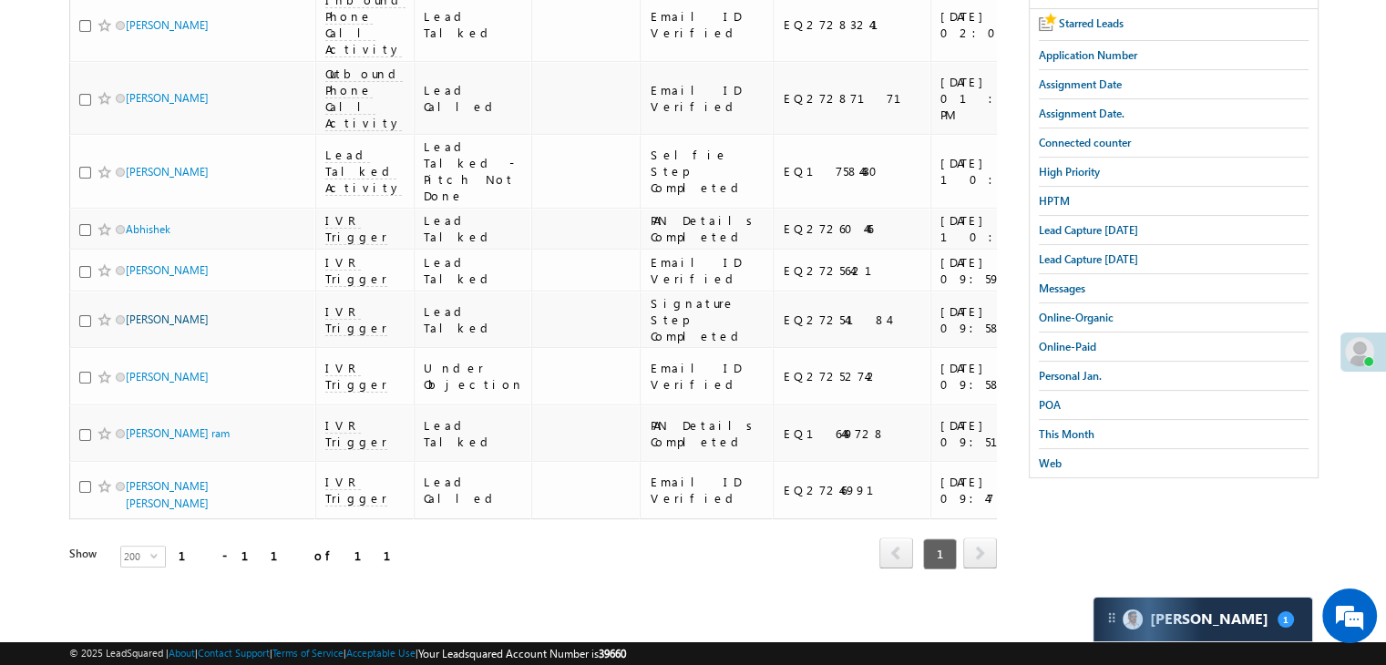
scroll to position [878, 0]
click at [1363, 346] on span at bounding box center [1359, 351] width 29 height 29
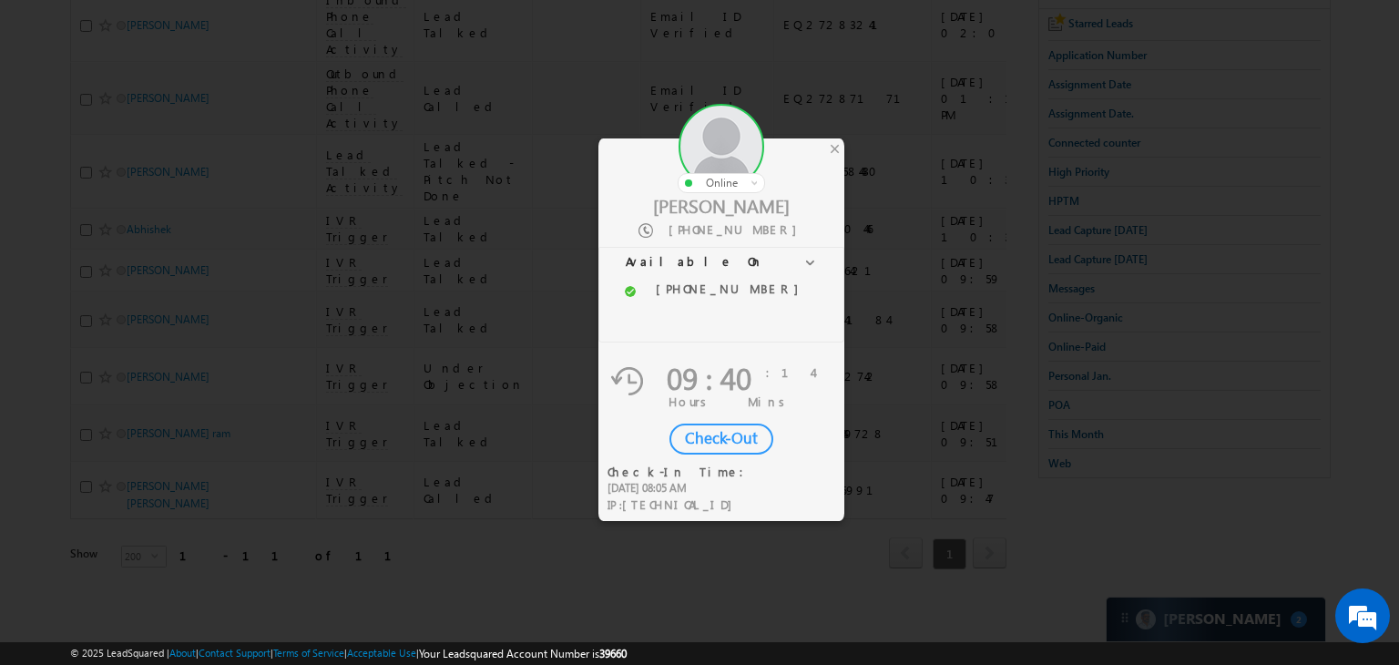
click at [755, 434] on div "Check-Out" at bounding box center [722, 439] width 104 height 31
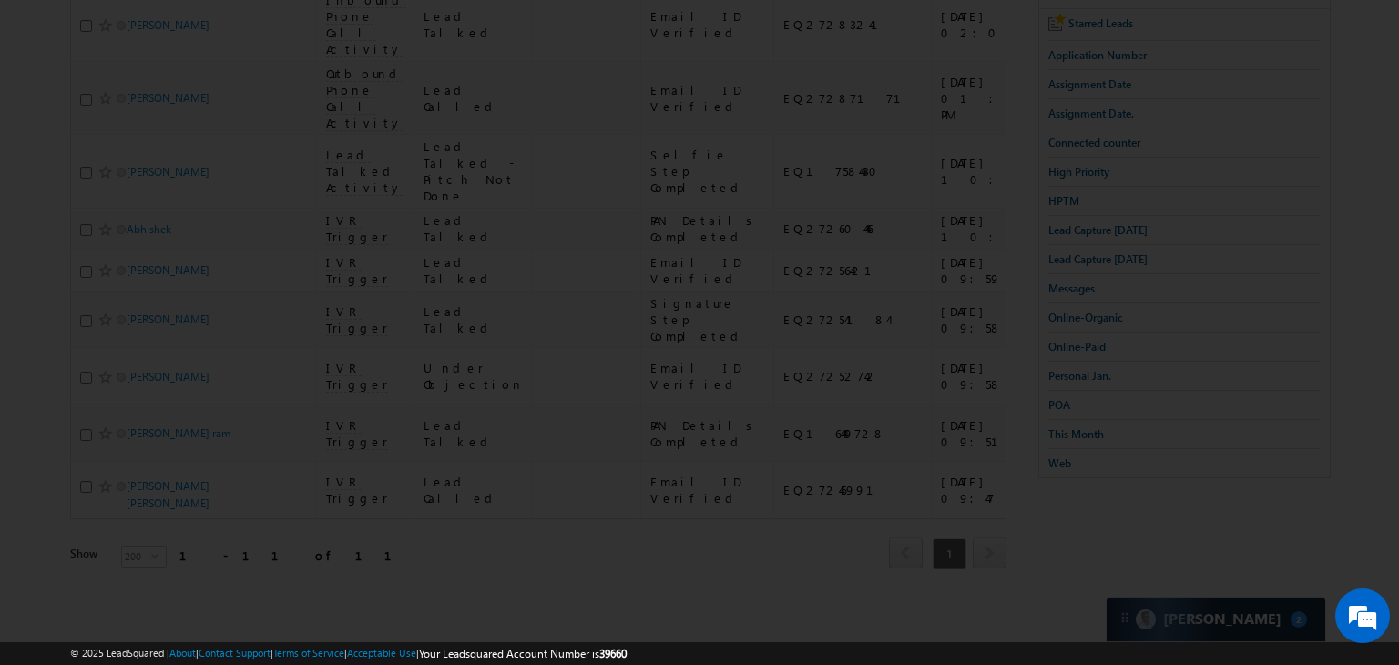
click at [768, 577] on div at bounding box center [699, 332] width 1399 height 665
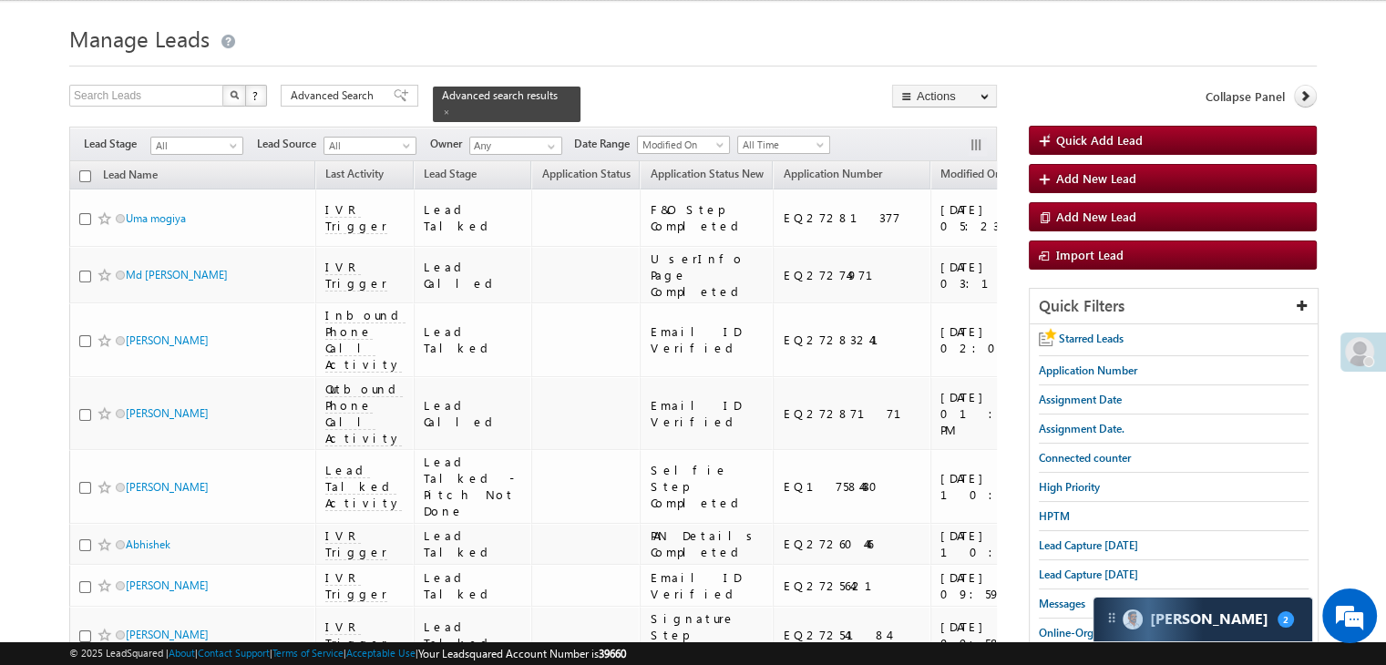
scroll to position [0, 0]
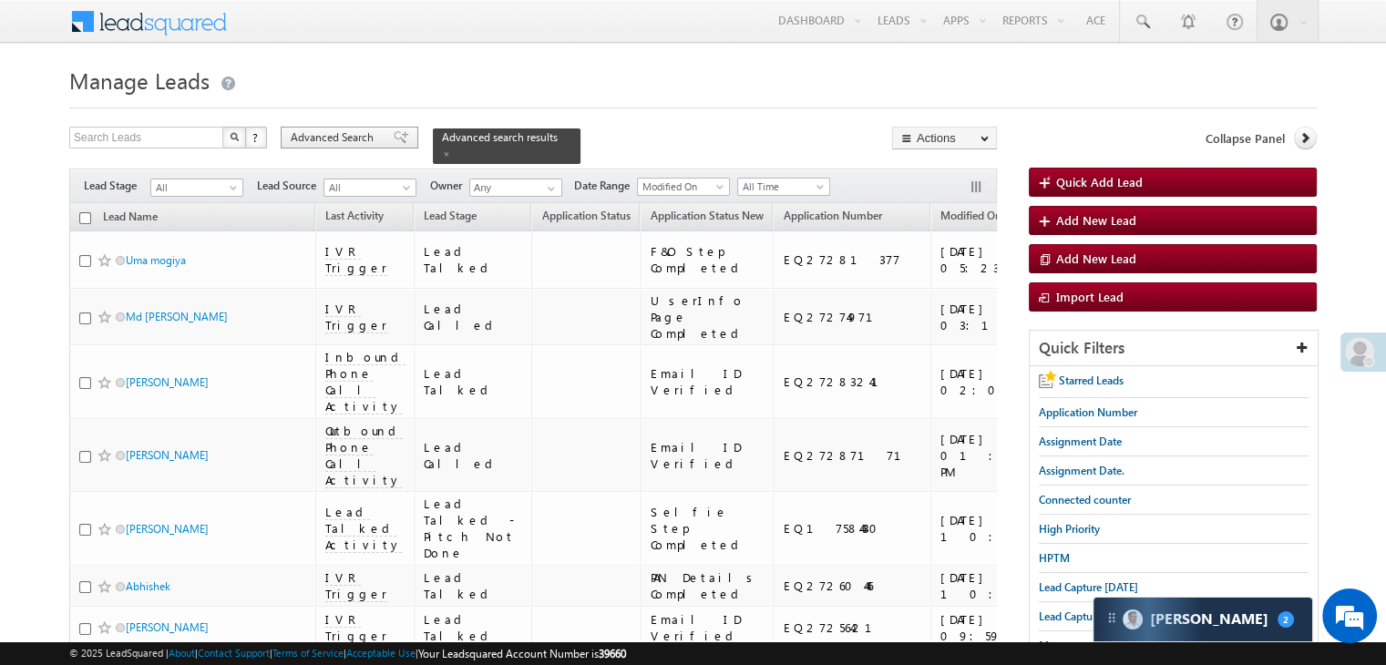
click at [344, 143] on span "Advanced Search" at bounding box center [335, 137] width 88 height 16
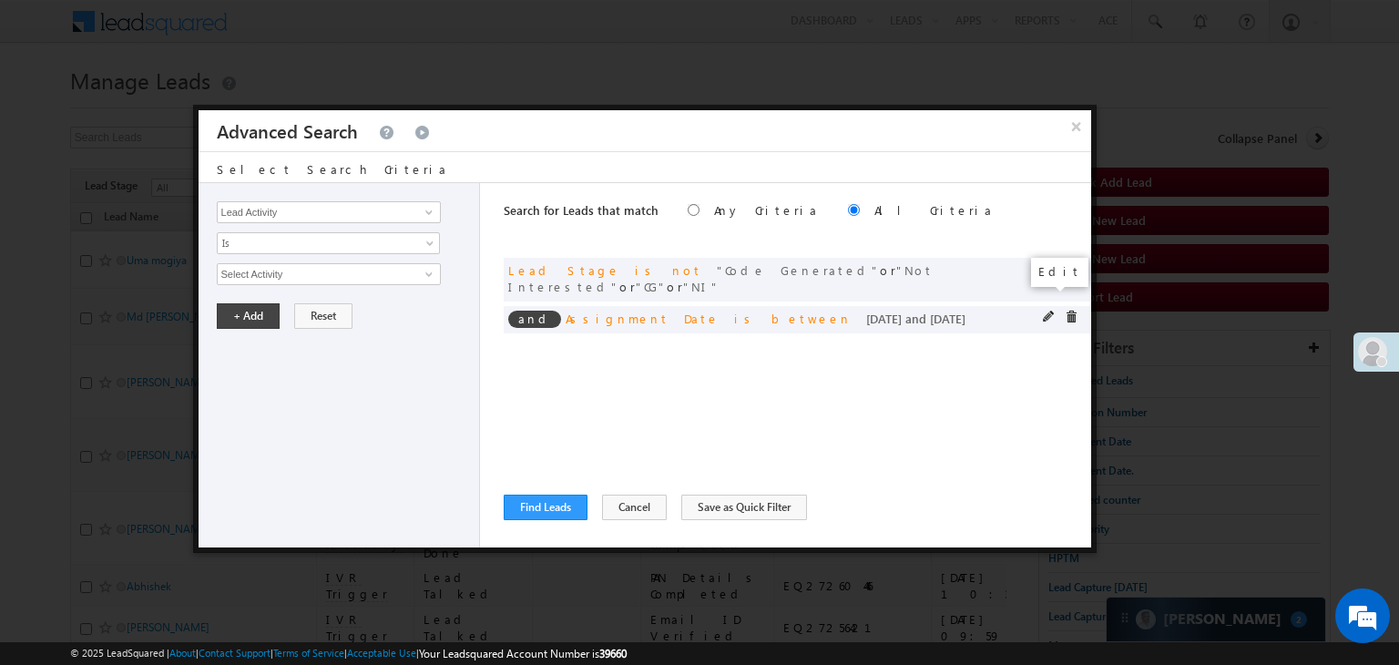
click at [1048, 311] on span at bounding box center [1049, 317] width 13 height 13
click at [275, 308] on input "[DATE]" at bounding box center [270, 306] width 107 height 24
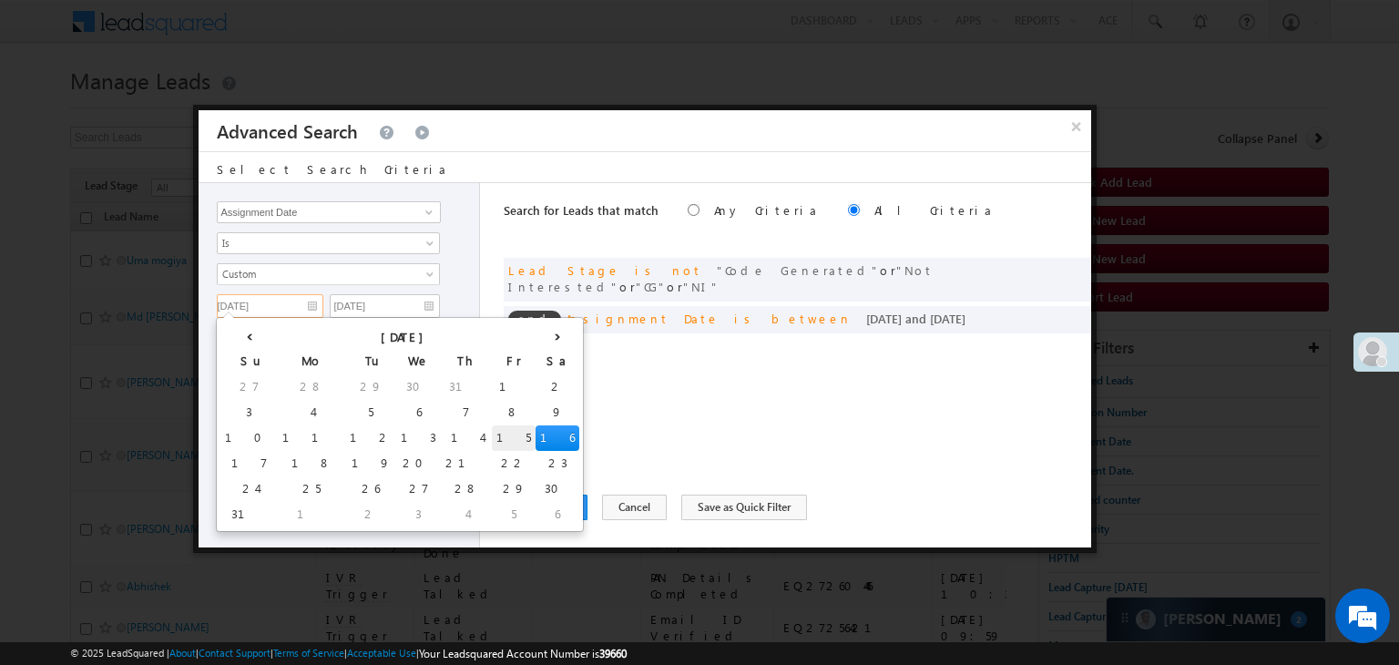
click at [492, 435] on td "15" at bounding box center [514, 438] width 44 height 26
type input "[DATE]"
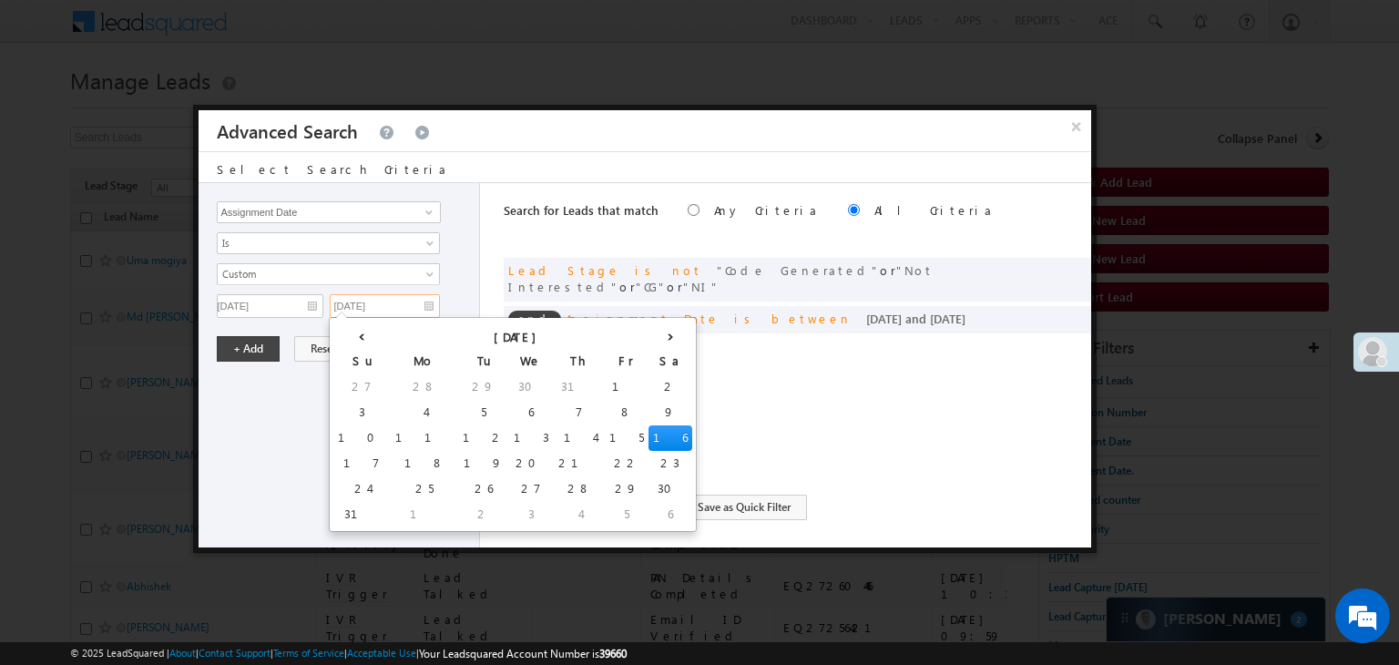
click at [415, 308] on input "[DATE]" at bounding box center [385, 306] width 110 height 24
click at [605, 435] on td "15" at bounding box center [627, 438] width 44 height 26
type input "[DATE]"
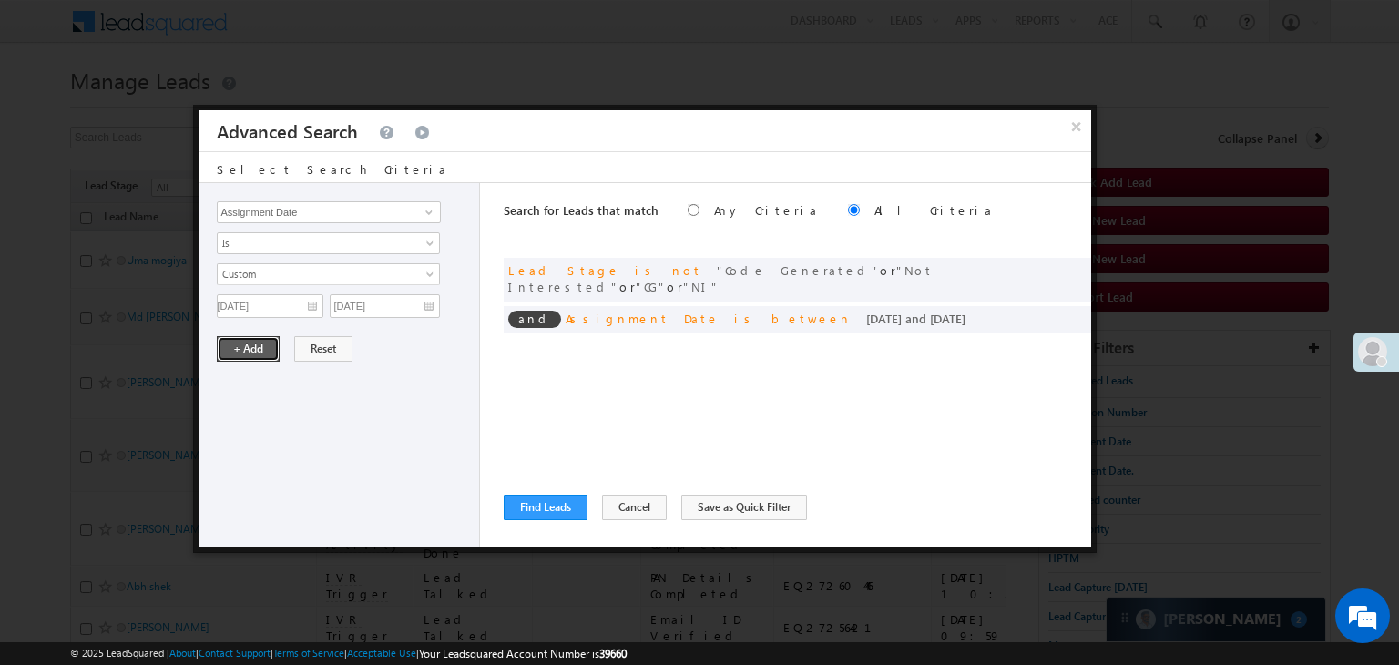
click at [233, 343] on button "+ Add" at bounding box center [248, 349] width 63 height 26
click at [546, 505] on button "Find Leads" at bounding box center [546, 508] width 84 height 26
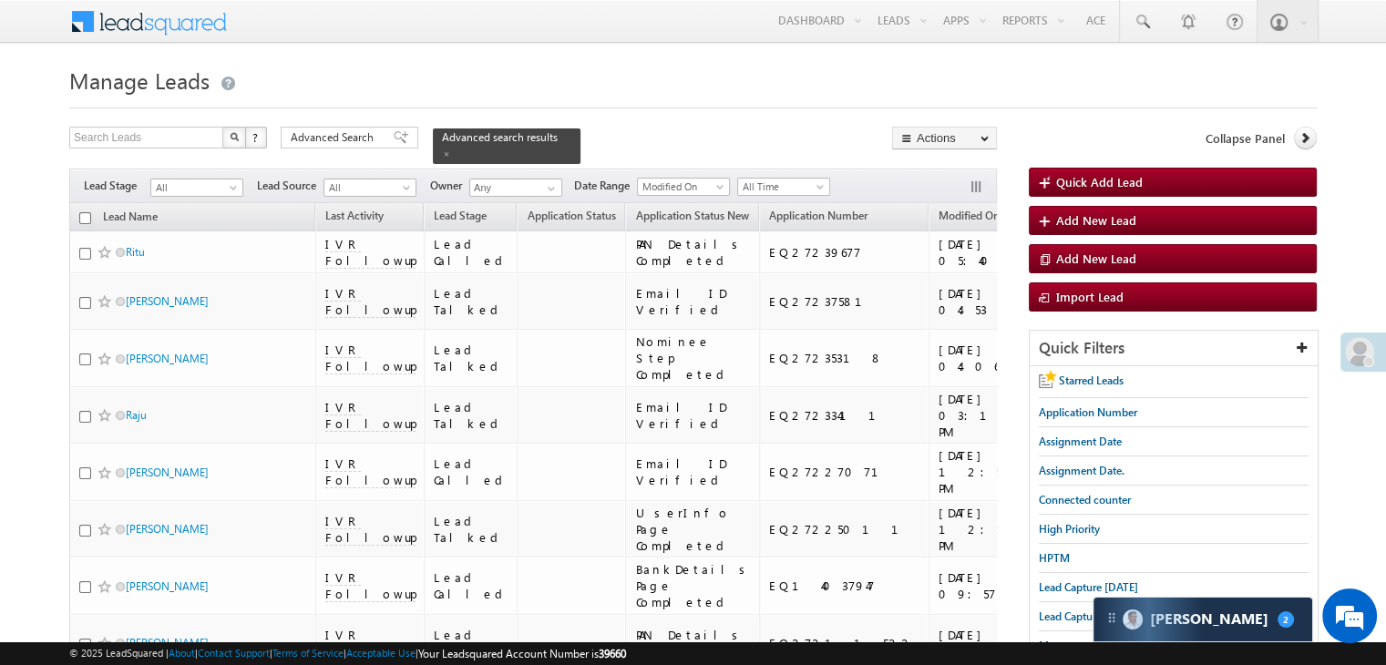
drag, startPoint x: 364, startPoint y: 138, endPoint x: 386, endPoint y: 249, distance: 113.3
click at [364, 138] on span "Advanced Search" at bounding box center [335, 137] width 88 height 16
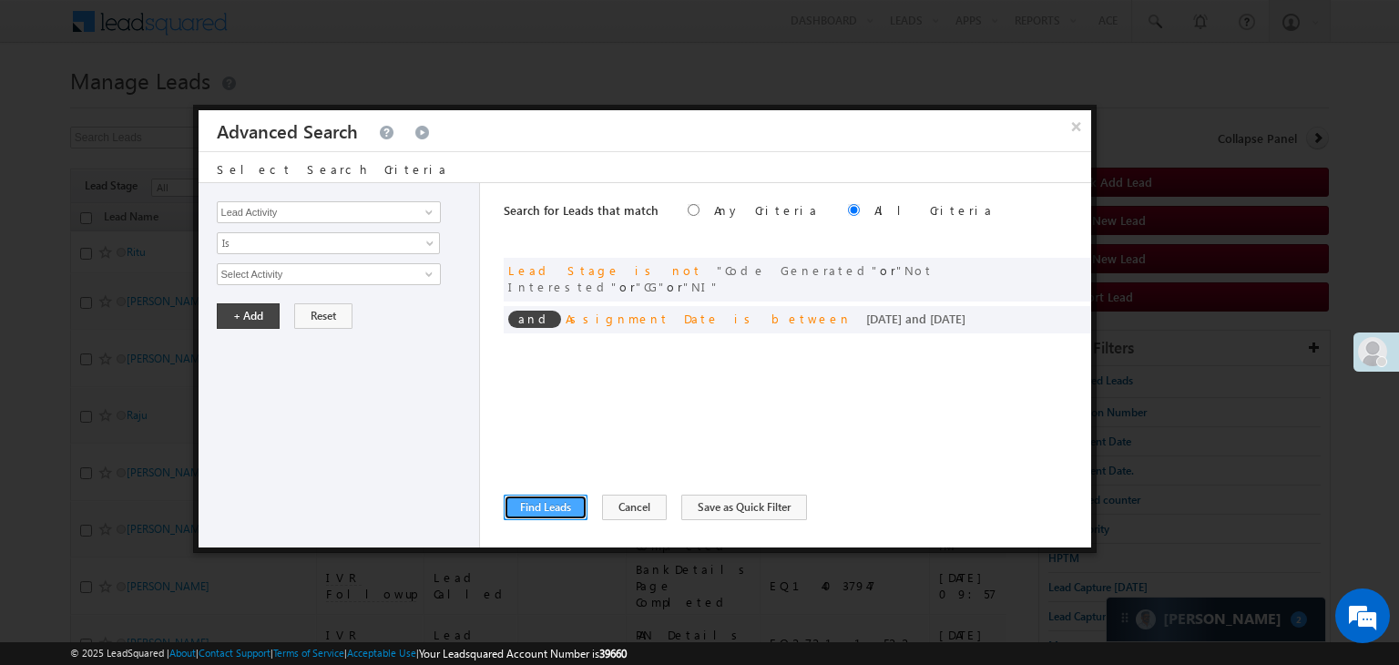
click at [517, 507] on button "Find Leads" at bounding box center [546, 508] width 84 height 26
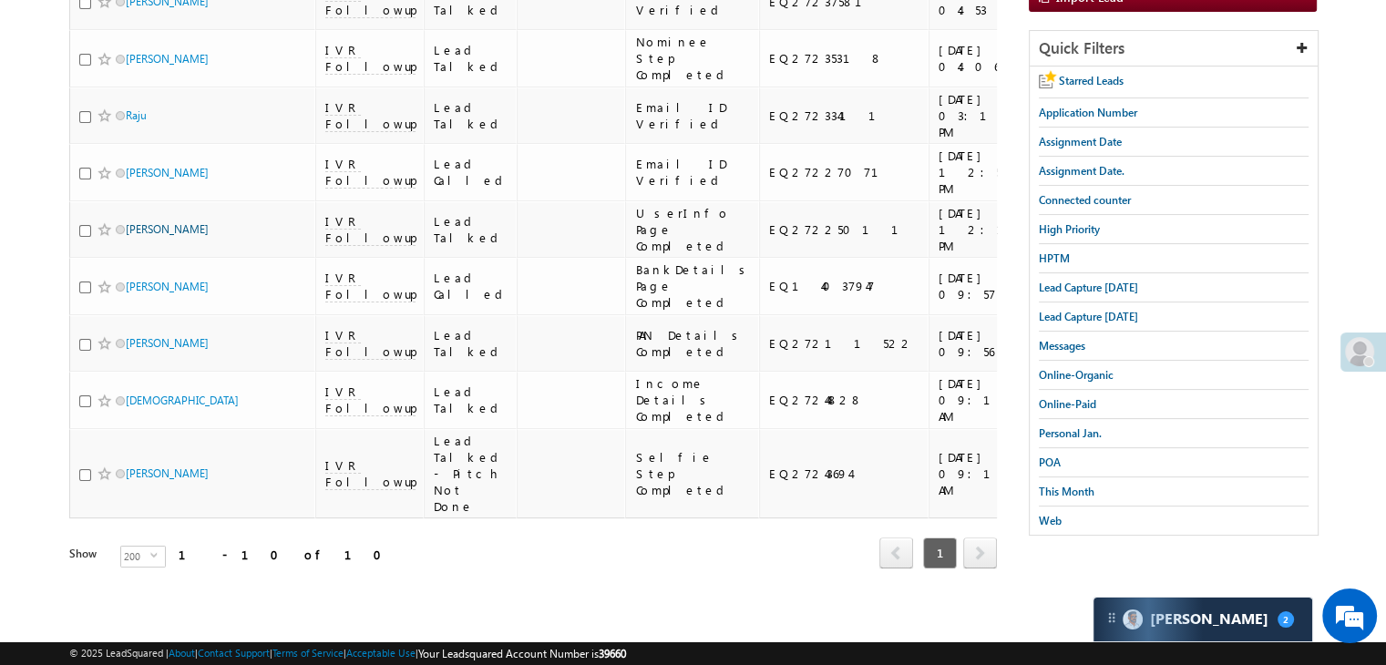
scroll to position [773, 0]
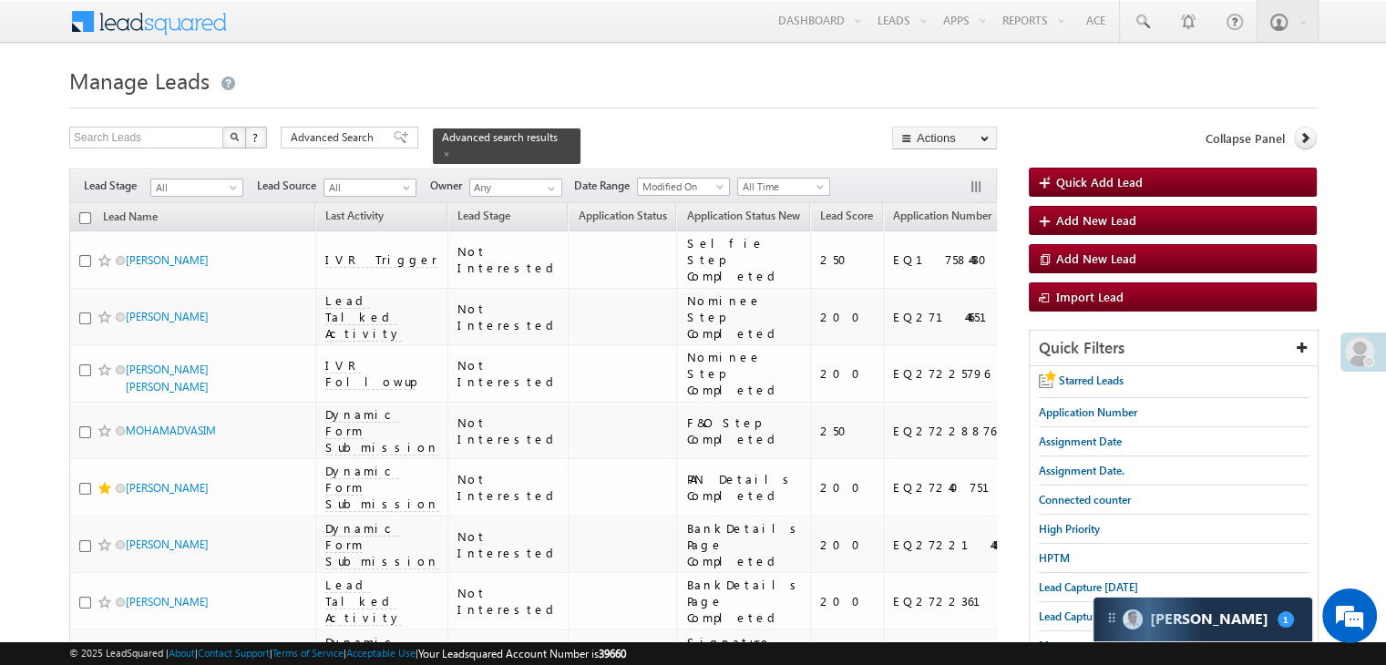
click at [84, 212] on input "checkbox" at bounding box center [85, 218] width 12 height 12
checkbox input "true"
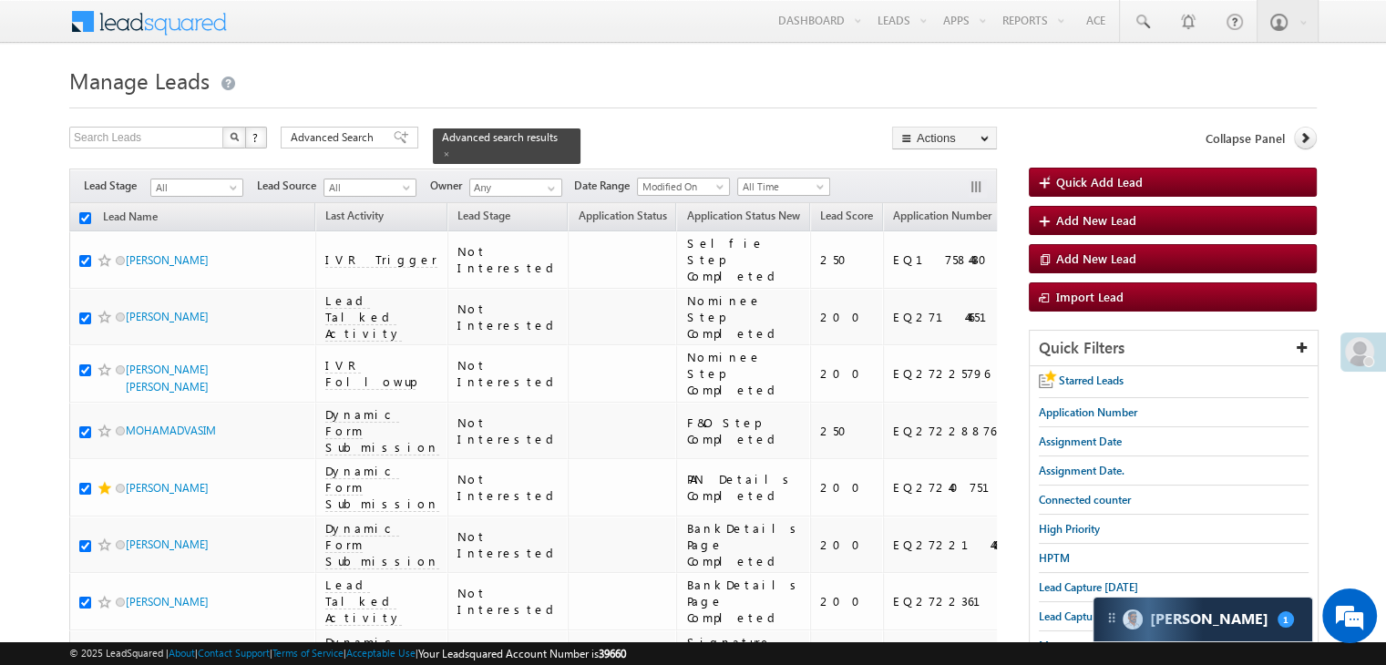
checkbox input "true"
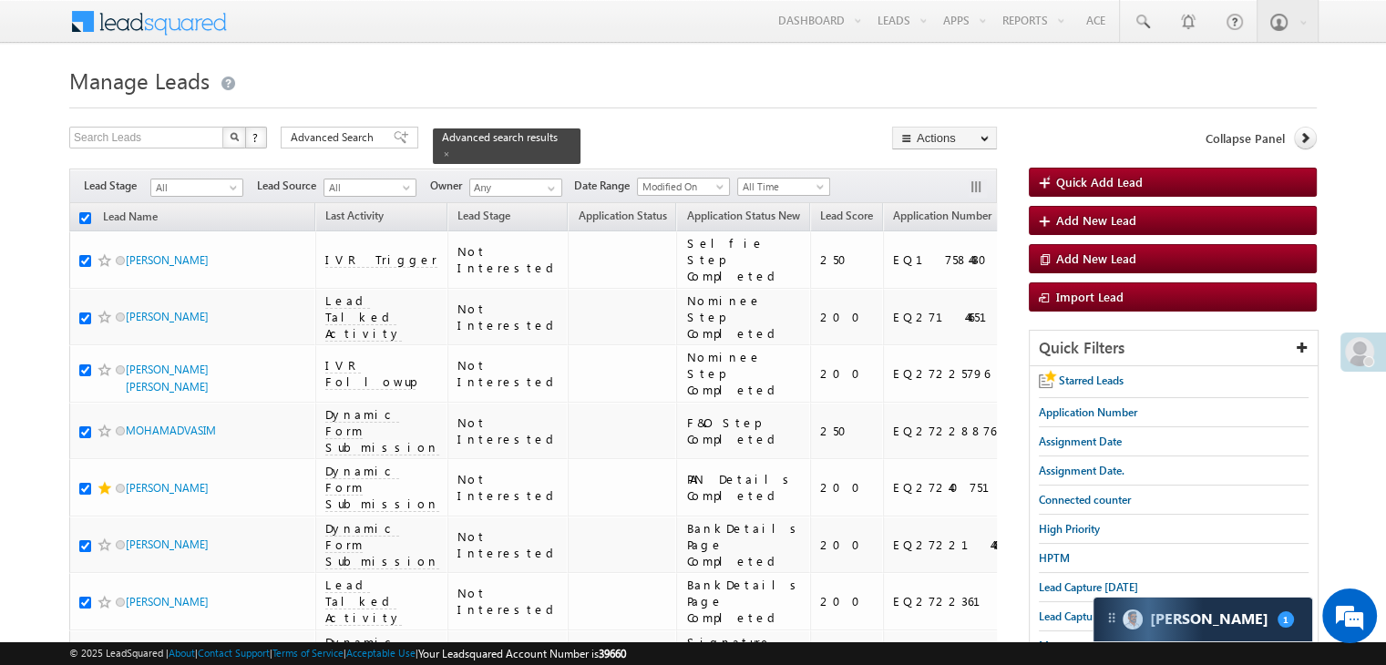
checkbox input "true"
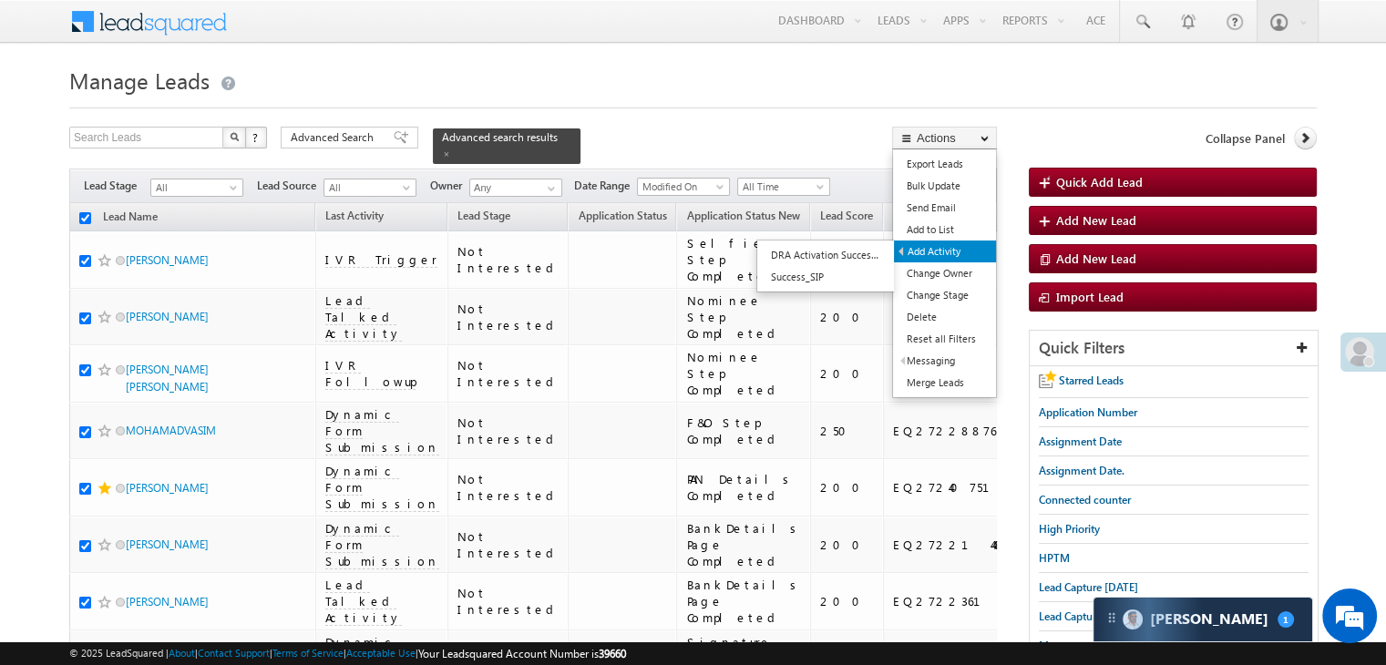
click at [947, 251] on link "Add Activity" at bounding box center [945, 252] width 102 height 22
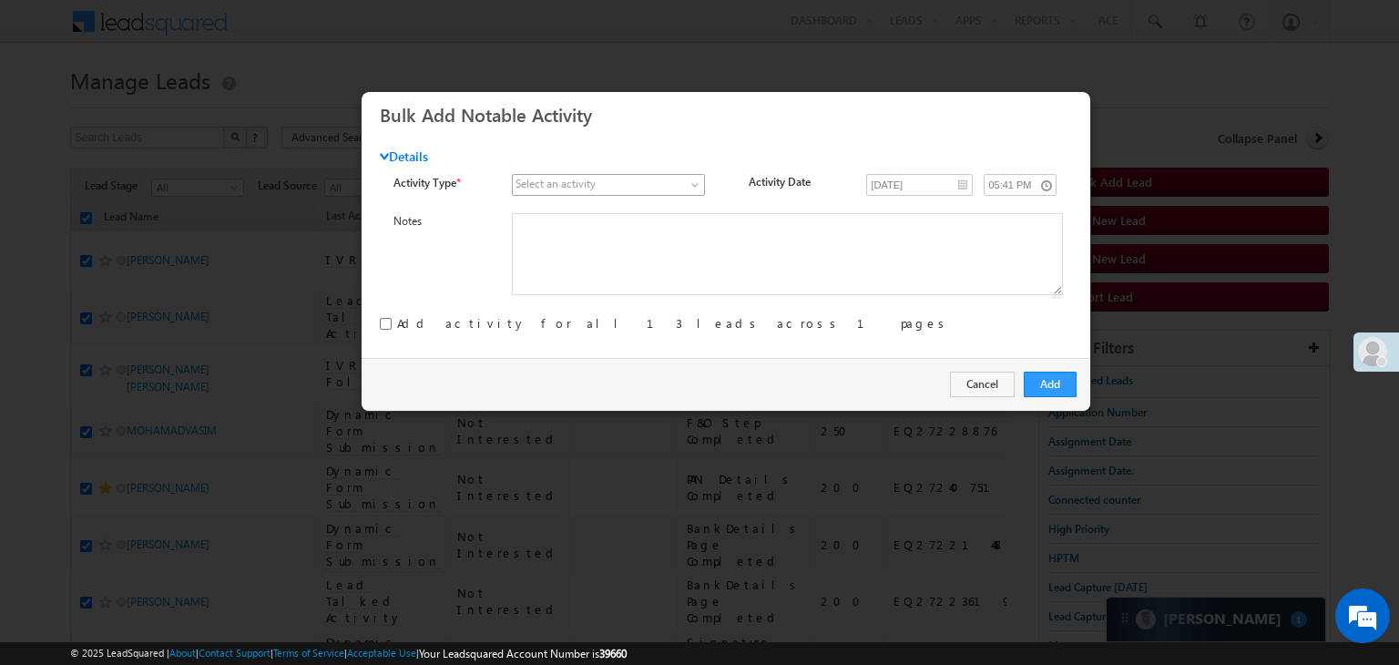
click at [691, 183] on span at bounding box center [697, 188] width 15 height 15
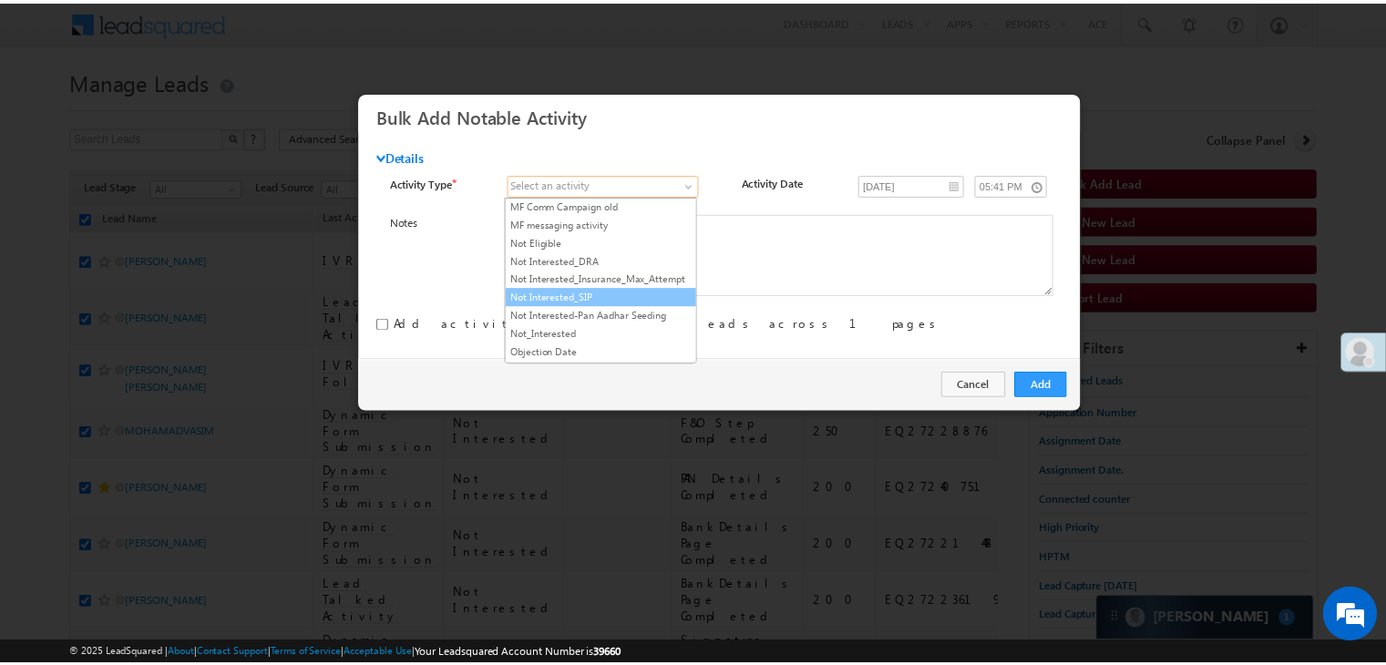
scroll to position [1184, 0]
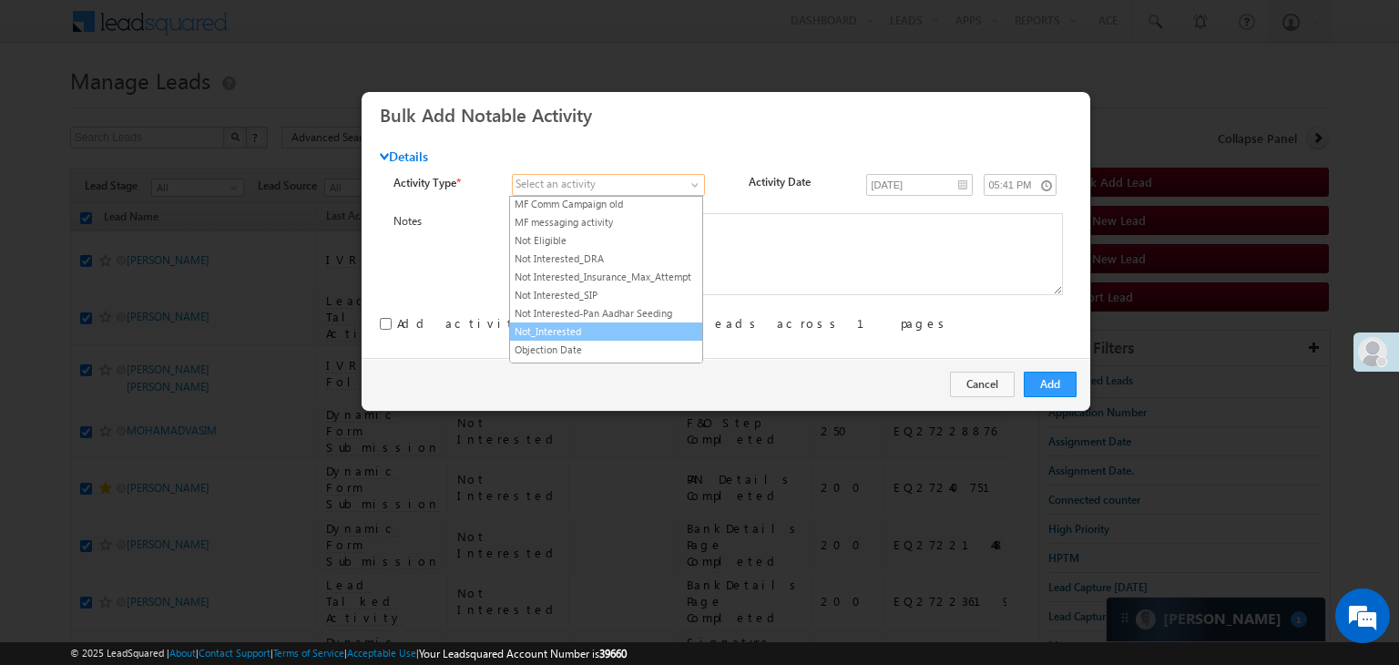
click at [606, 323] on link "Not_Interested" at bounding box center [606, 331] width 192 height 16
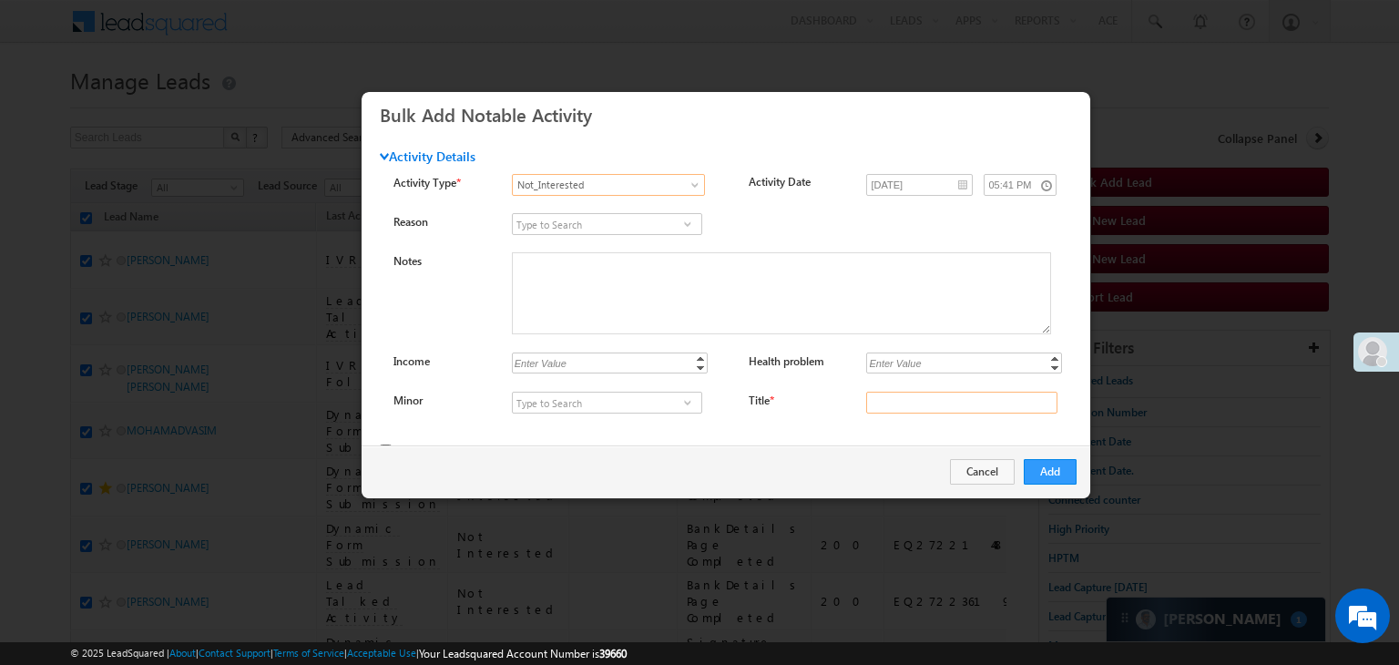
drag, startPoint x: 966, startPoint y: 398, endPoint x: 958, endPoint y: 413, distance: 16.3
click at [966, 398] on input "Title *" at bounding box center [961, 403] width 191 height 22
type input "na"
click at [1061, 474] on button "Add" at bounding box center [1050, 472] width 53 height 26
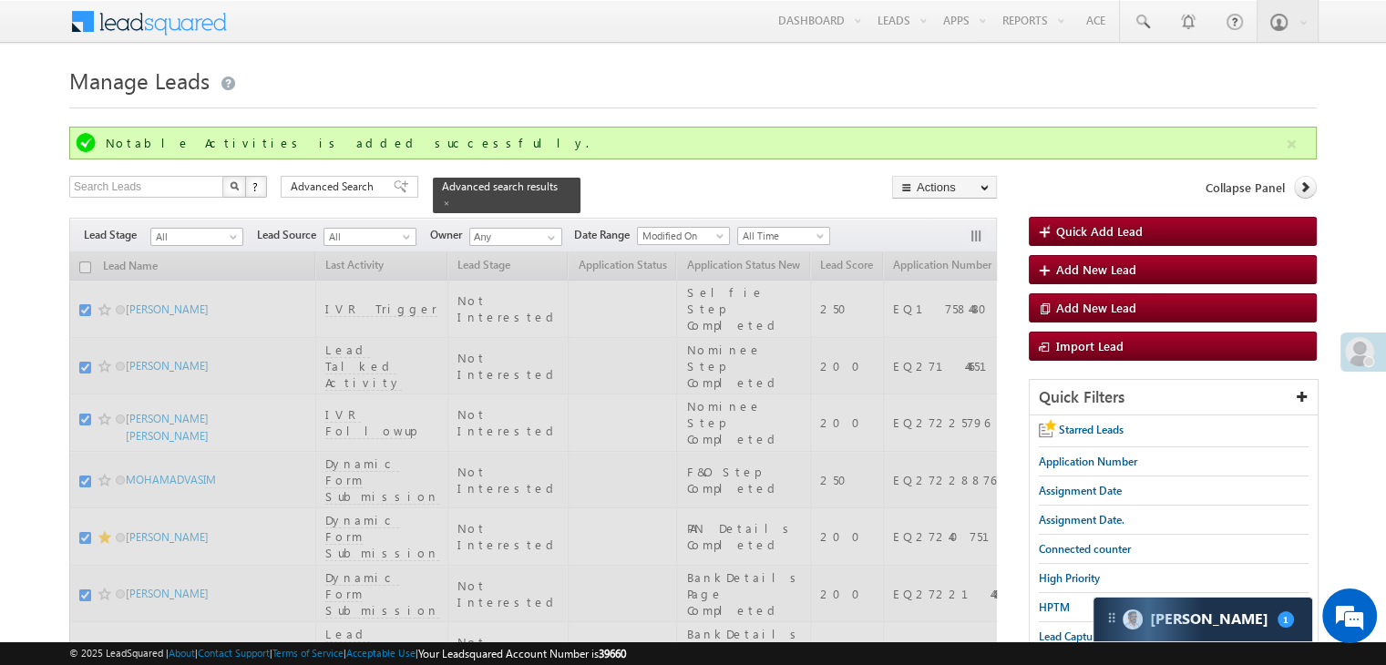
checkbox input "false"
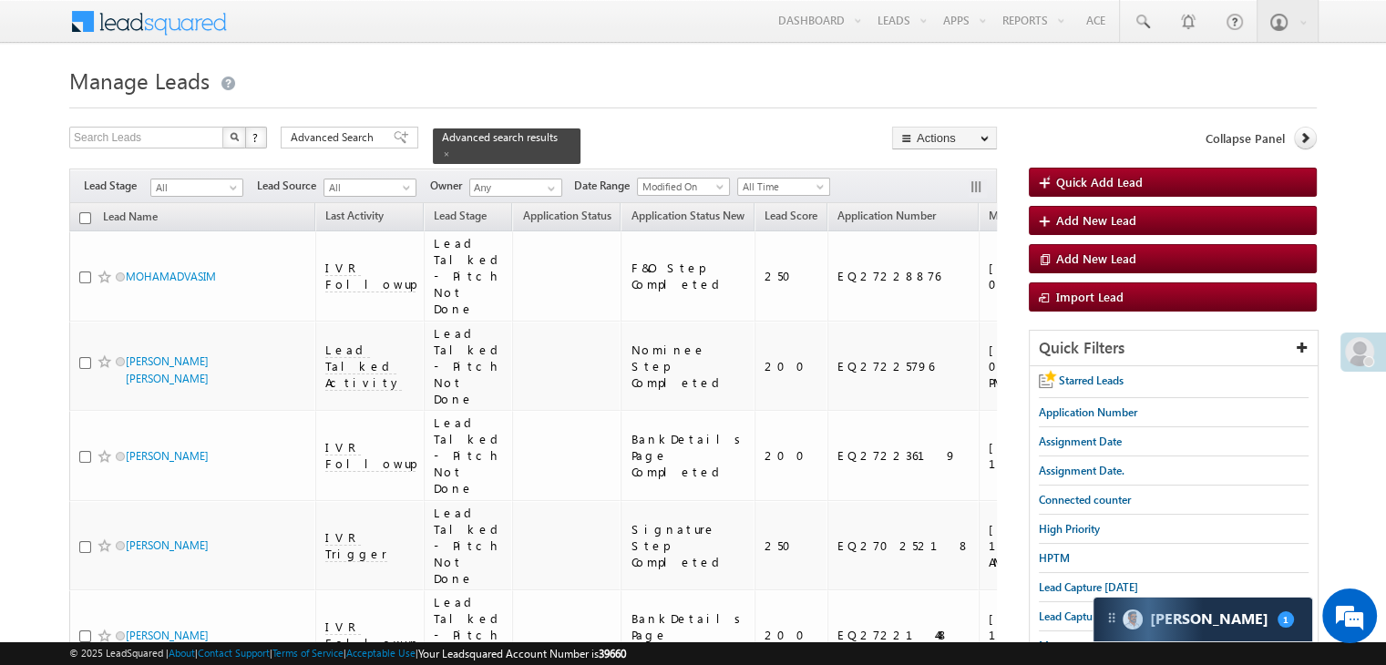
click at [334, 136] on span "Advanced Search" at bounding box center [335, 137] width 88 height 16
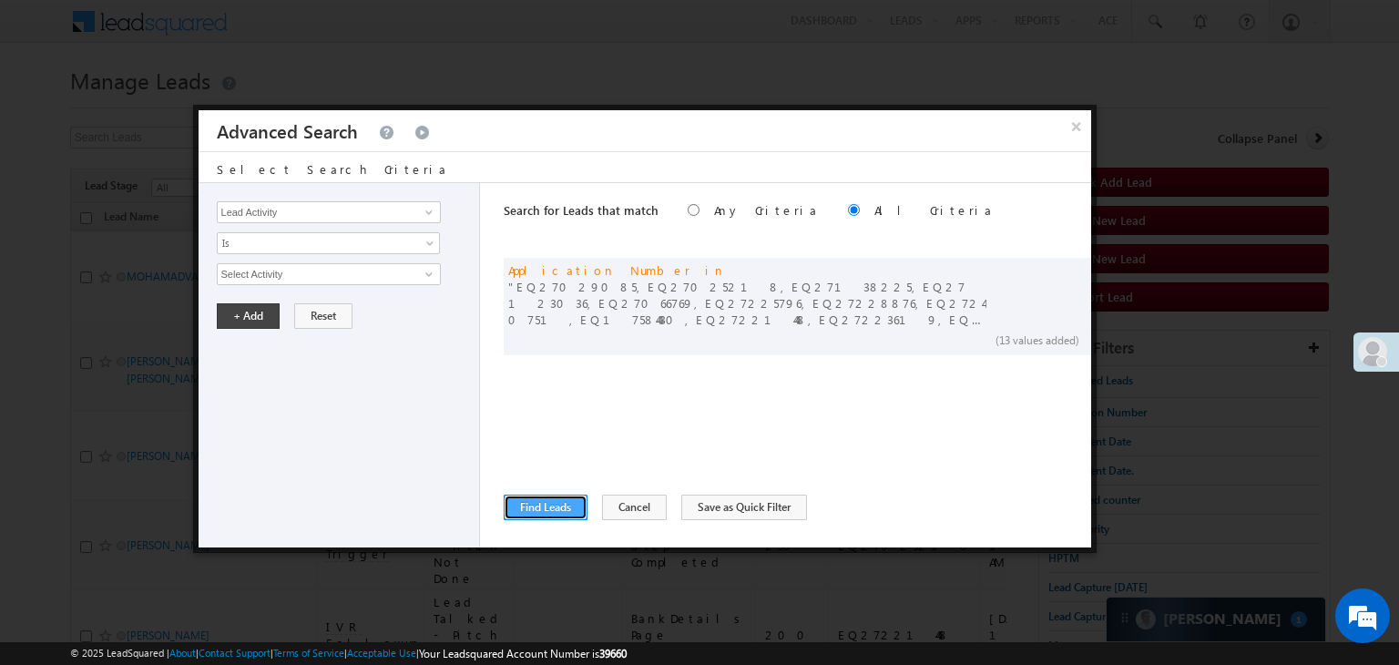
click at [542, 511] on button "Find Leads" at bounding box center [546, 508] width 84 height 26
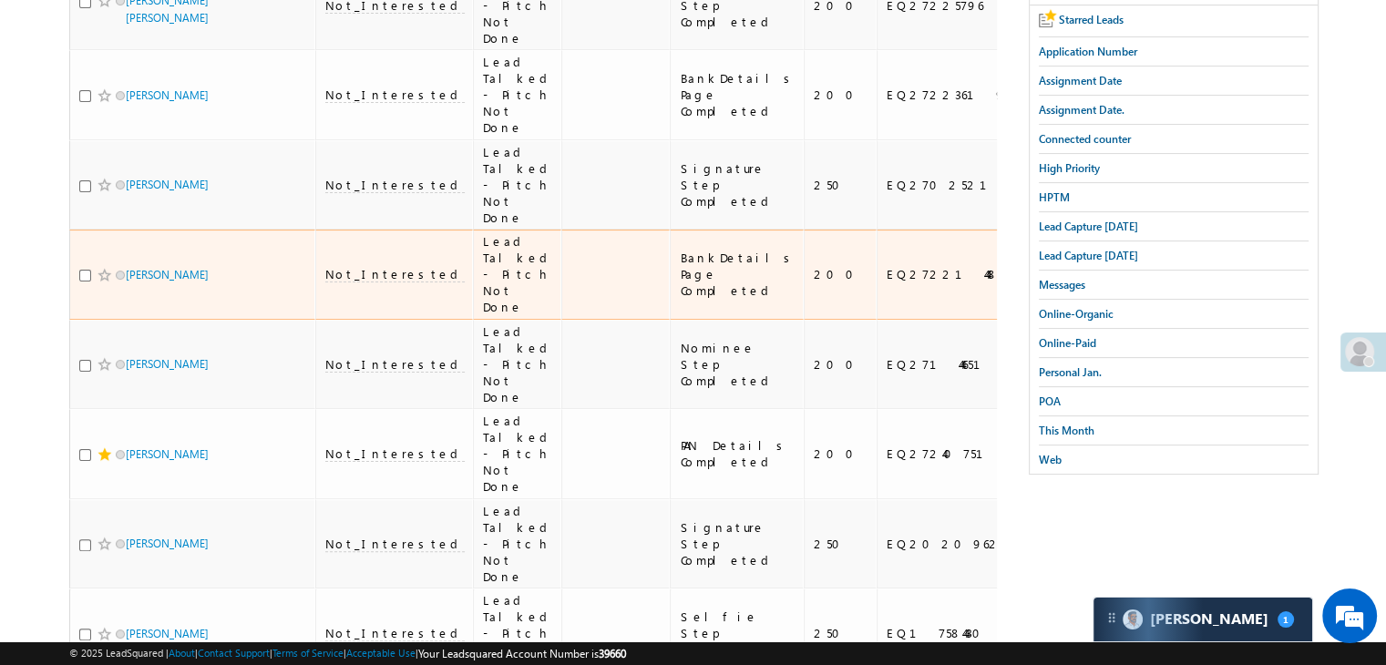
scroll to position [0, 0]
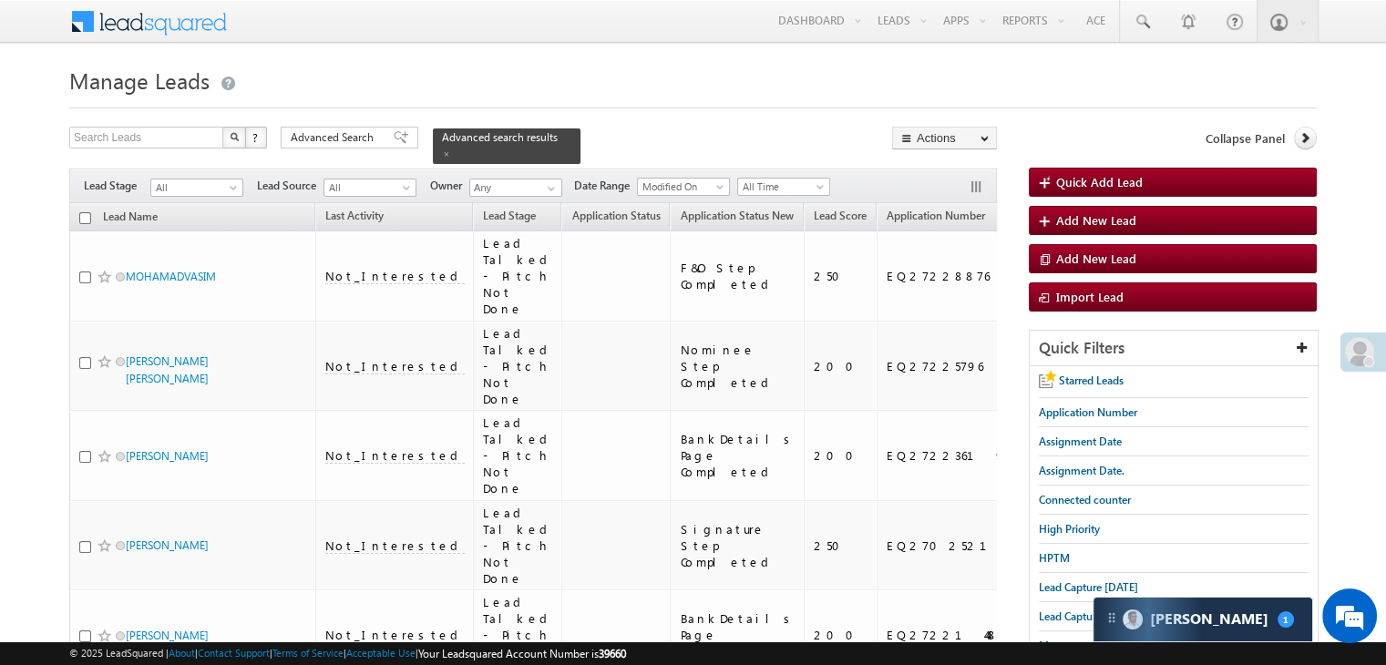
drag, startPoint x: 354, startPoint y: 143, endPoint x: 484, endPoint y: 467, distance: 349.2
click at [354, 143] on span "Advanced Search" at bounding box center [335, 137] width 88 height 16
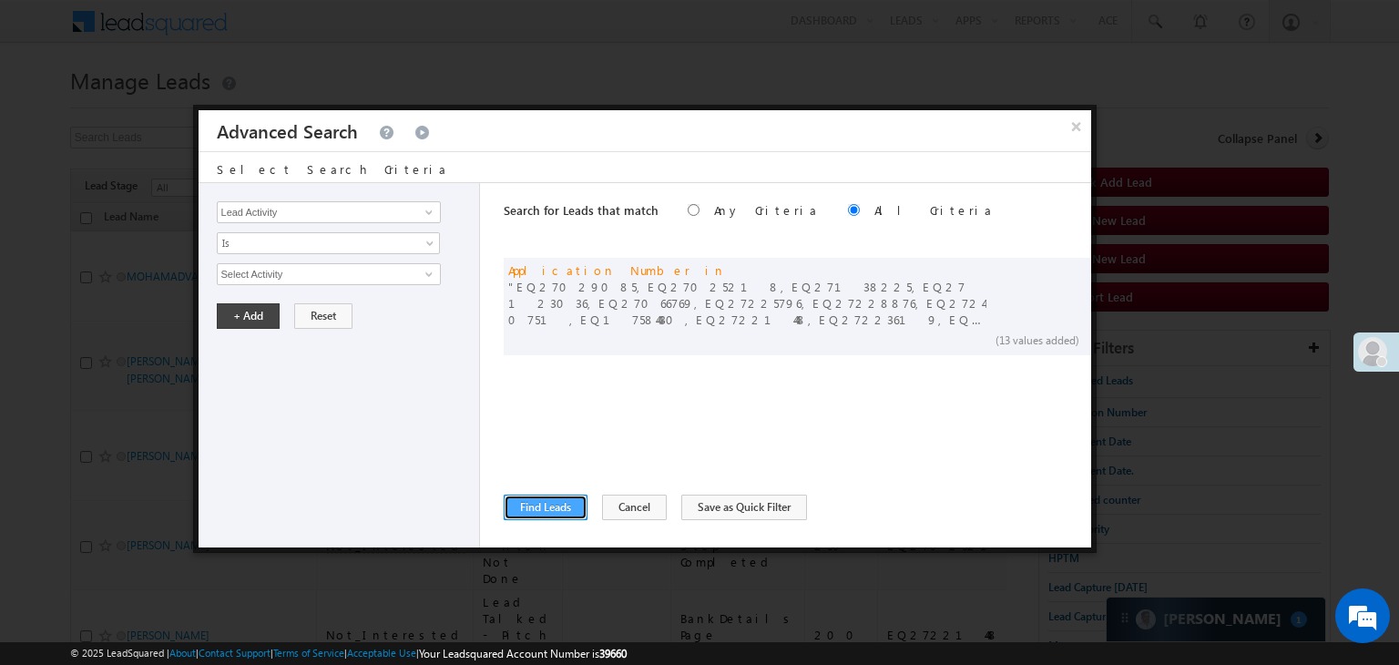
click at [524, 507] on button "Find Leads" at bounding box center [546, 508] width 84 height 26
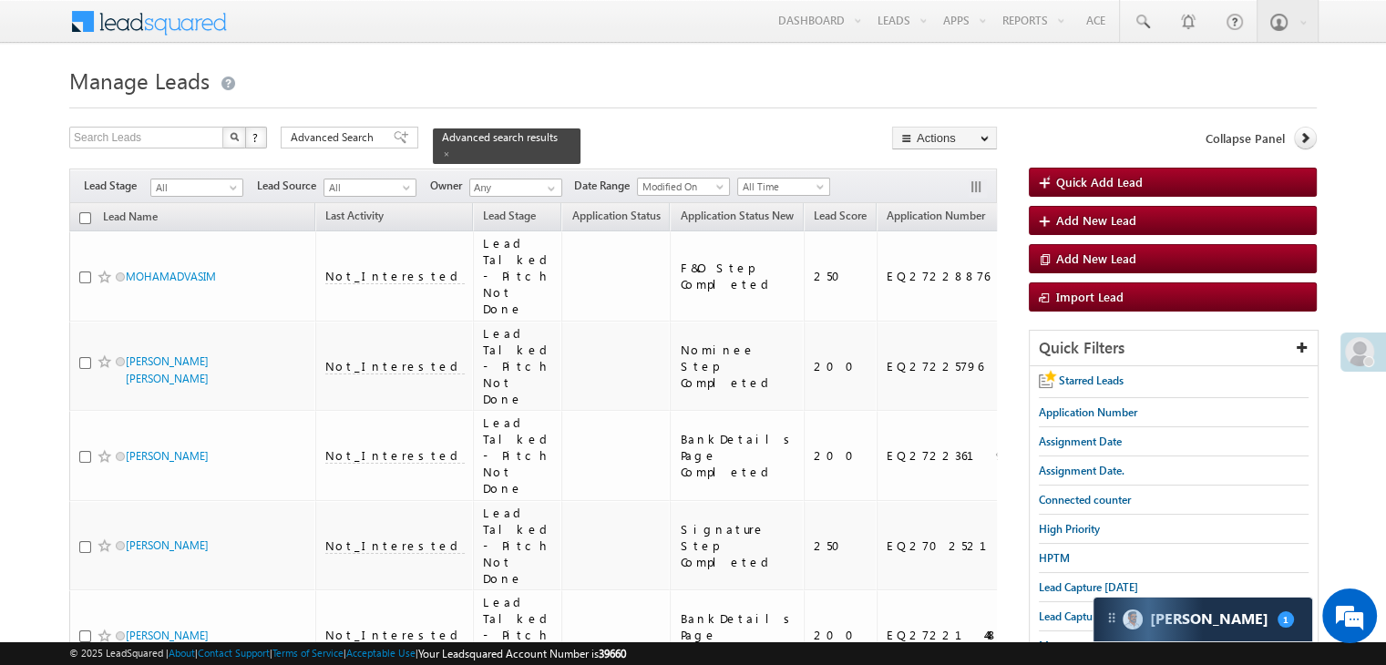
drag, startPoint x: 358, startPoint y: 133, endPoint x: 426, endPoint y: 336, distance: 214.4
click at [358, 133] on span "Advanced Search" at bounding box center [335, 137] width 88 height 16
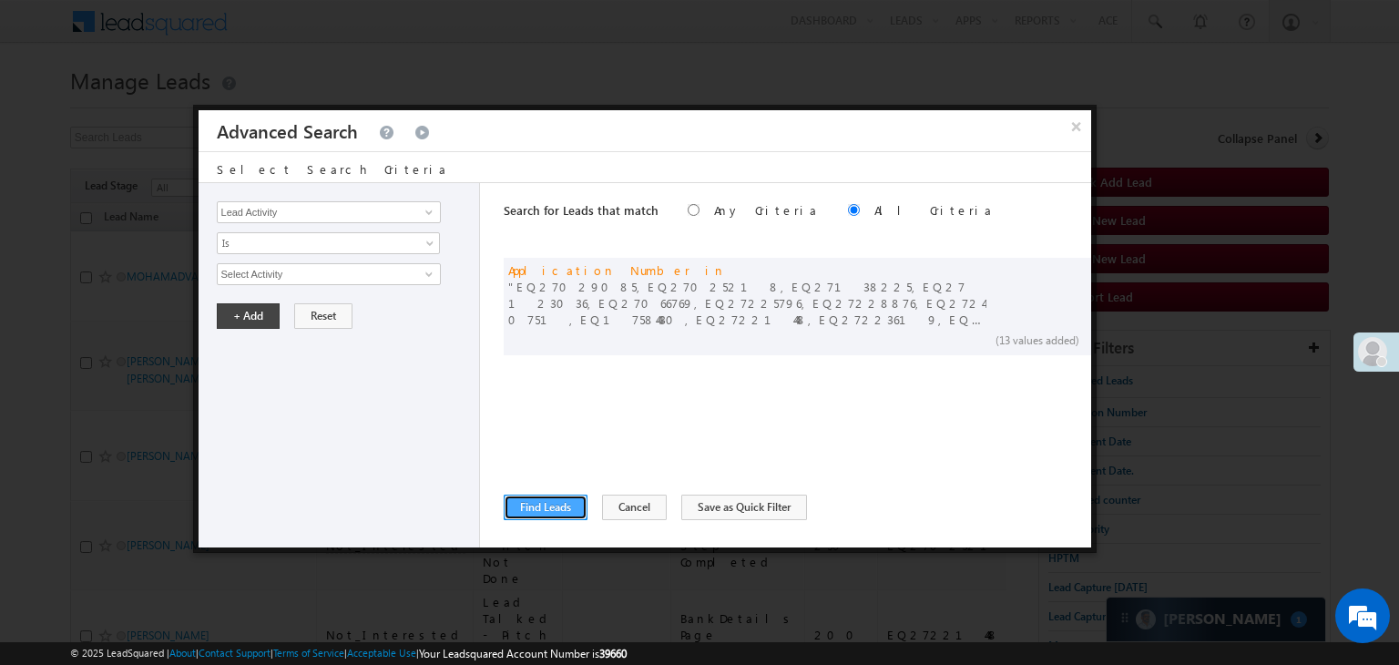
click at [548, 511] on button "Find Leads" at bounding box center [546, 508] width 84 height 26
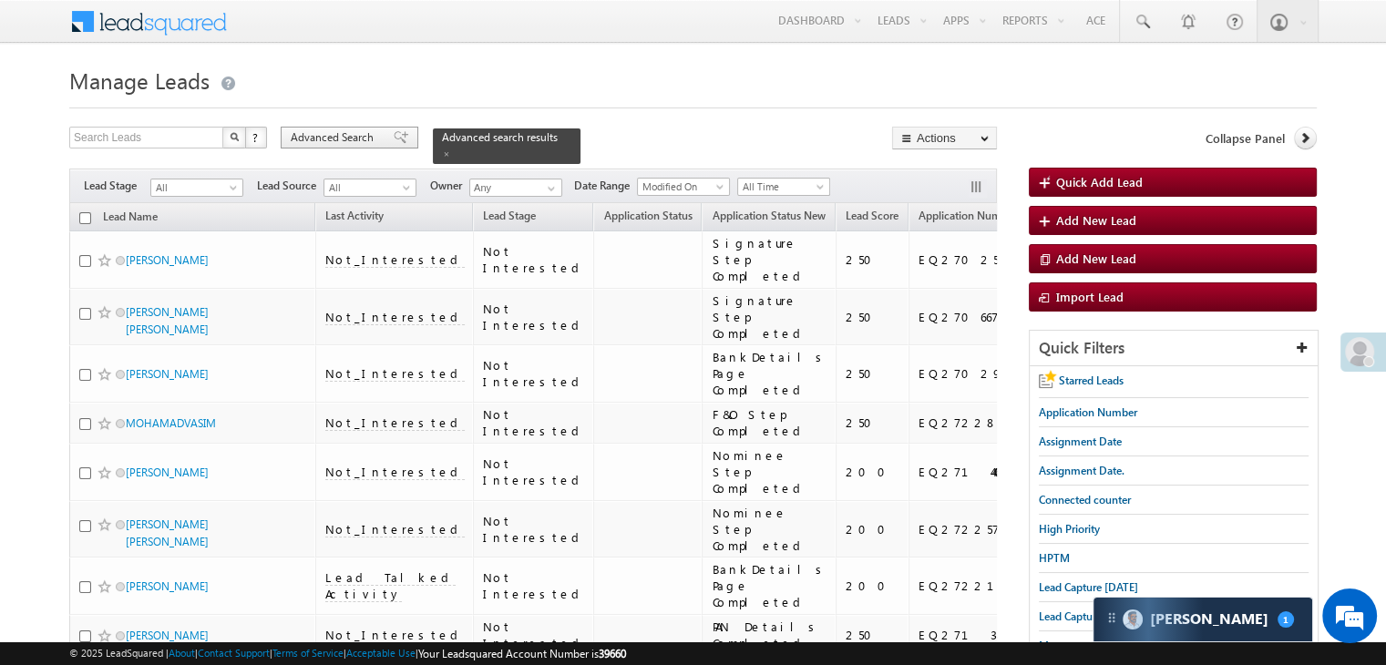
click at [380, 139] on div "Advanced Search" at bounding box center [350, 138] width 138 height 22
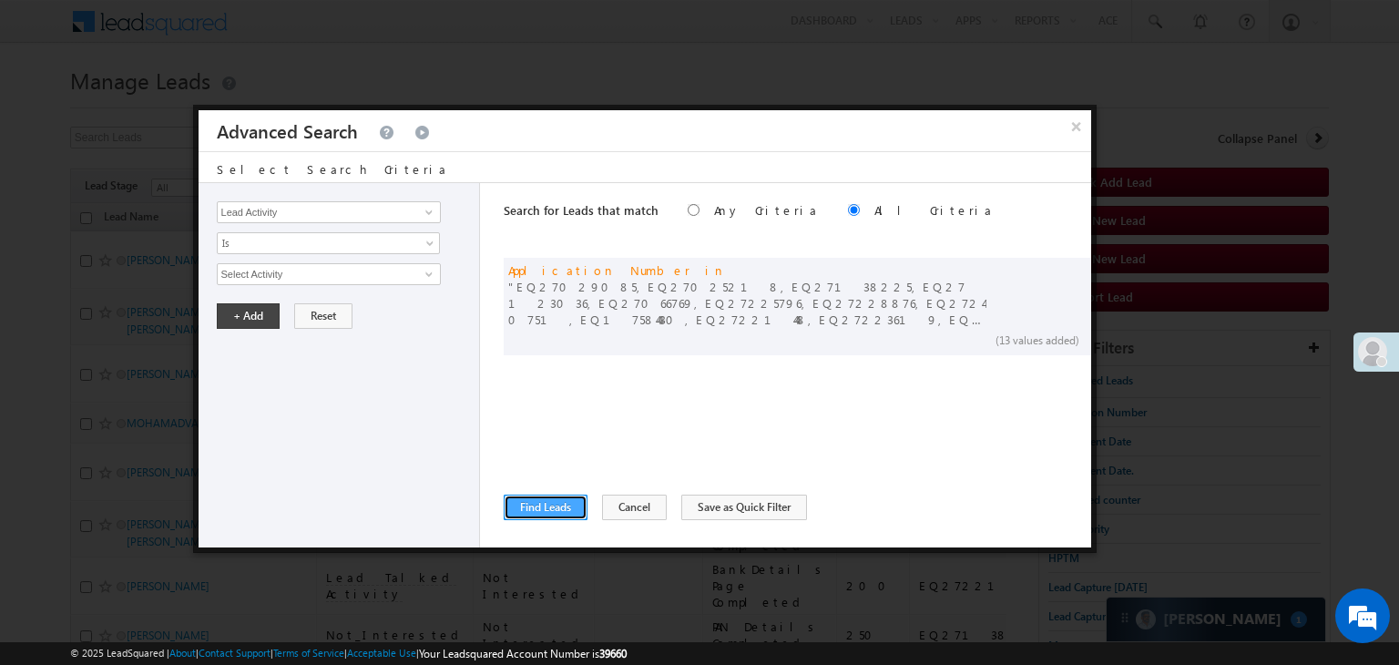
click at [551, 504] on button "Find Leads" at bounding box center [546, 508] width 84 height 26
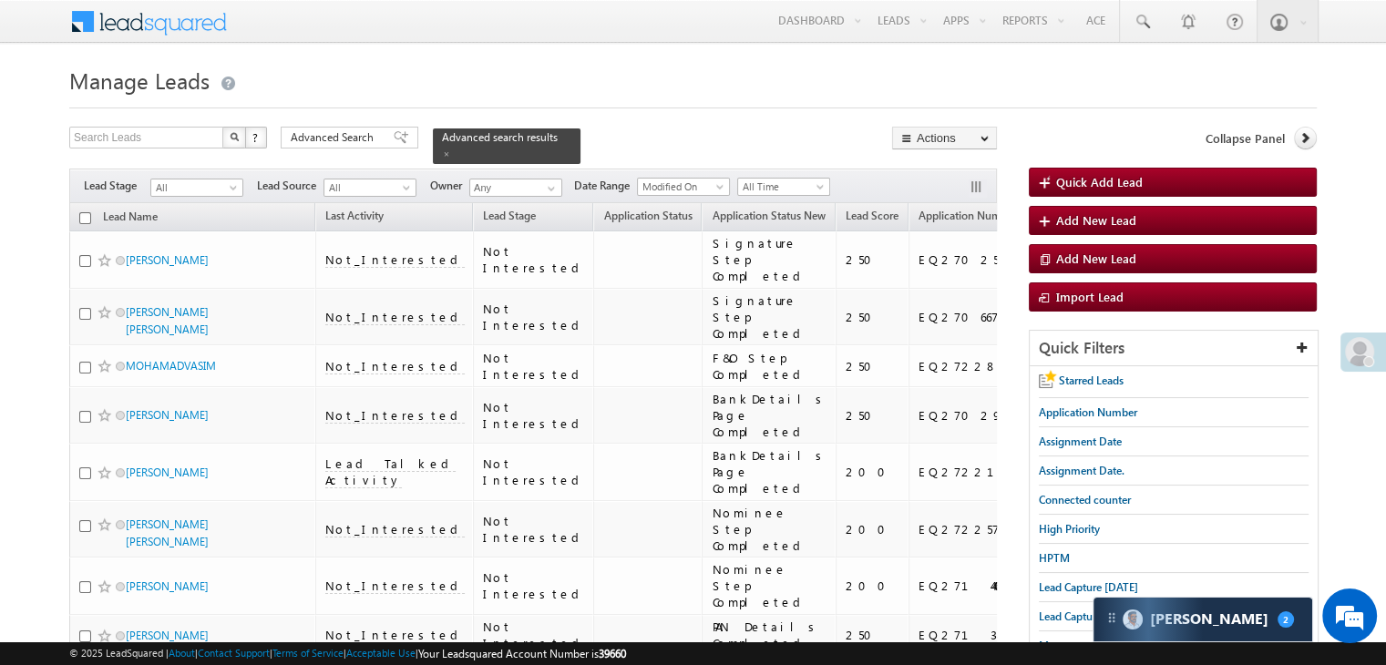
drag, startPoint x: 381, startPoint y: 139, endPoint x: 474, endPoint y: 449, distance: 323.4
click at [394, 139] on span at bounding box center [401, 137] width 15 height 13
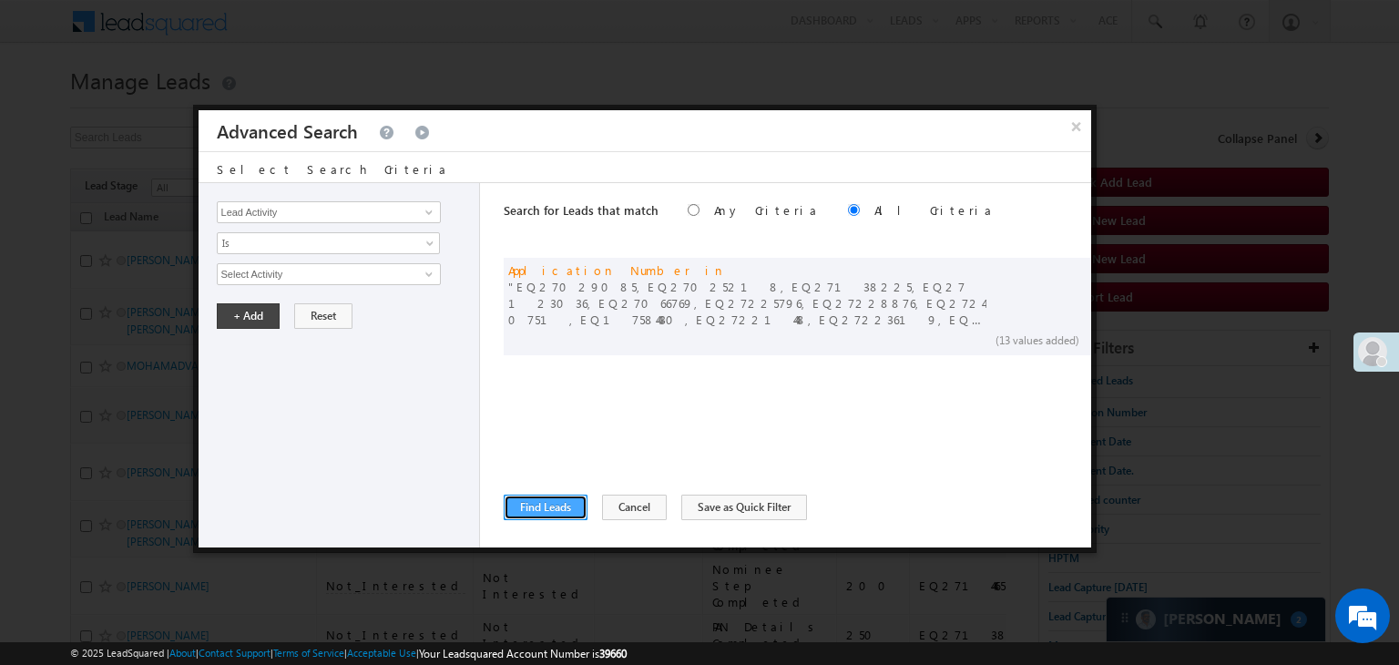
click at [534, 511] on button "Find Leads" at bounding box center [546, 508] width 84 height 26
